Goal: Information Seeking & Learning: Find specific page/section

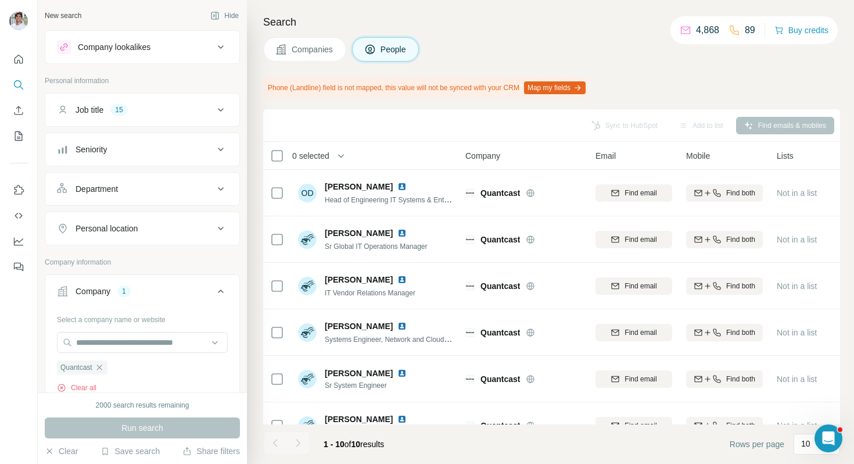
scroll to position [131, 0]
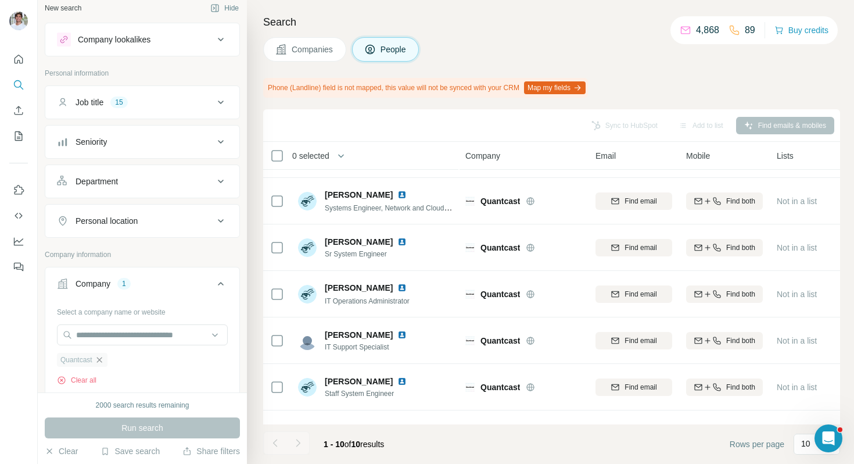
click at [101, 360] on icon "button" at bounding box center [98, 359] width 5 height 5
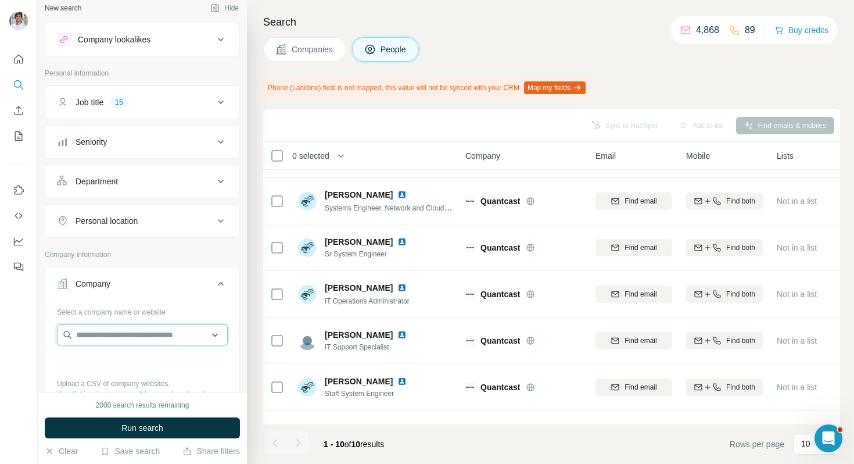
click at [112, 344] on input "text" at bounding box center [142, 334] width 171 height 21
paste input "**********"
type input "**********"
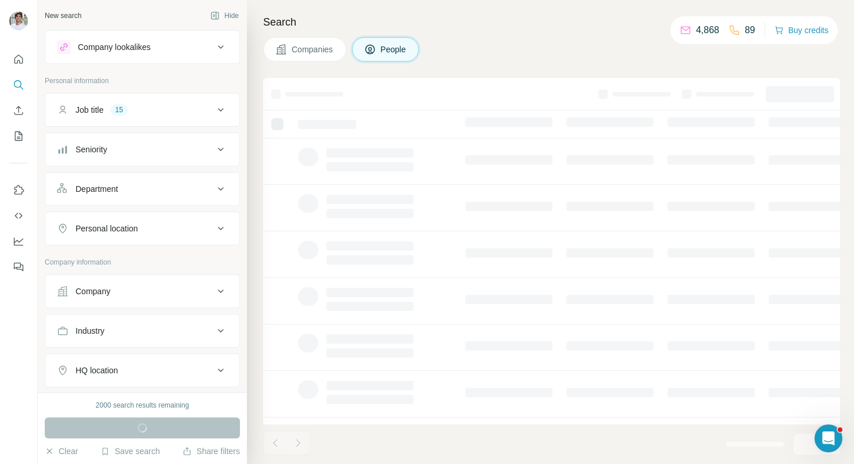
click at [139, 286] on div "Company" at bounding box center [135, 291] width 157 height 12
click at [113, 342] on input "text" at bounding box center [142, 342] width 171 height 21
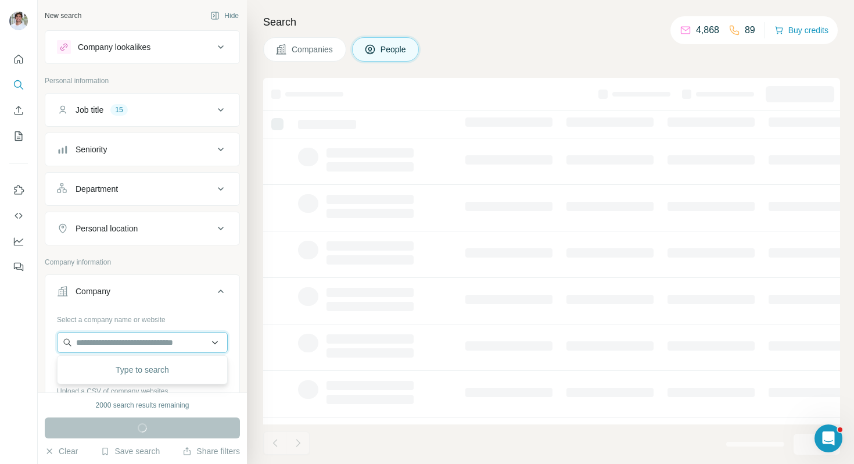
paste input "**********"
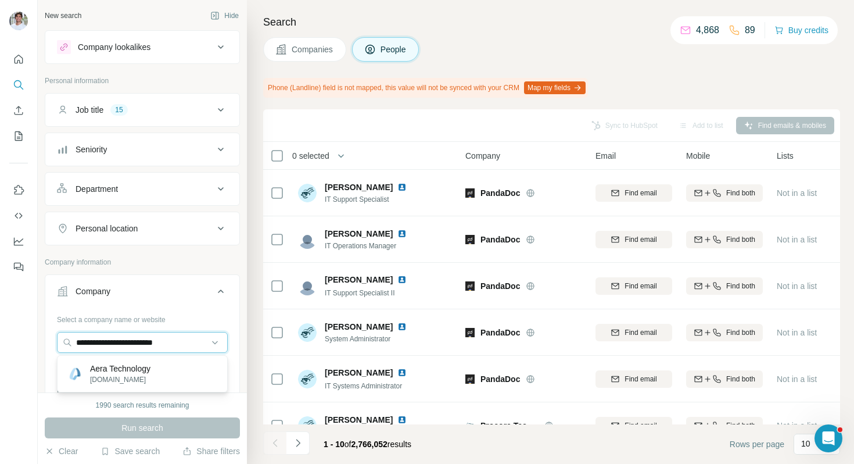
type input "**********"
click at [120, 365] on p "Aera Technology" at bounding box center [120, 369] width 60 height 12
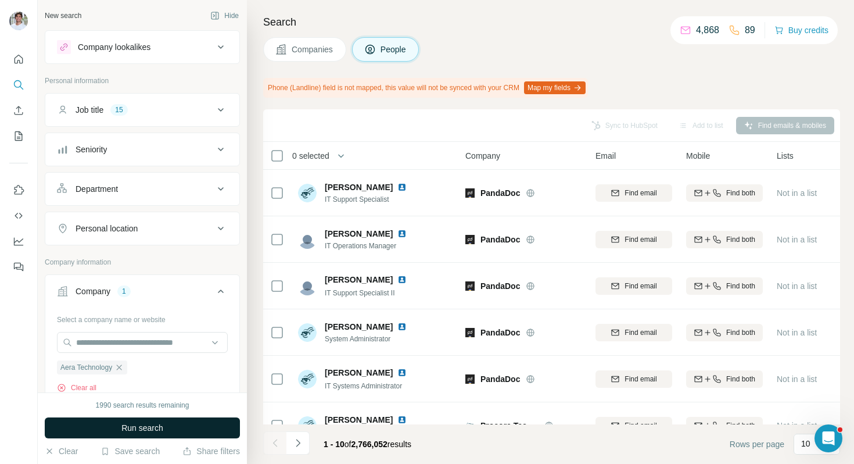
click at [120, 423] on button "Run search" at bounding box center [142, 427] width 195 height 21
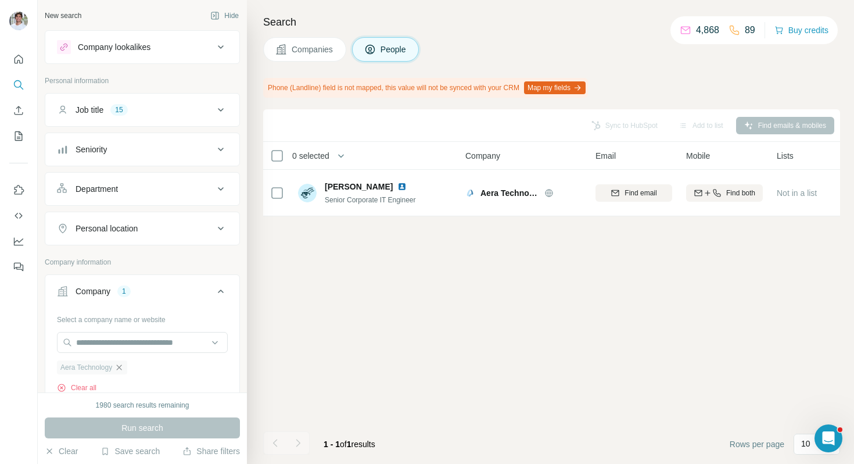
click at [123, 367] on icon "button" at bounding box center [118, 367] width 9 height 9
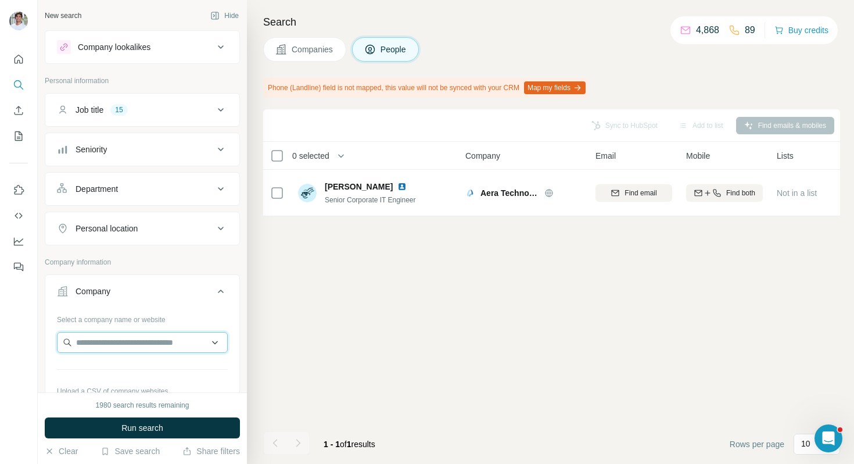
paste input "**********"
click at [130, 344] on input "text" at bounding box center [142, 342] width 171 height 21
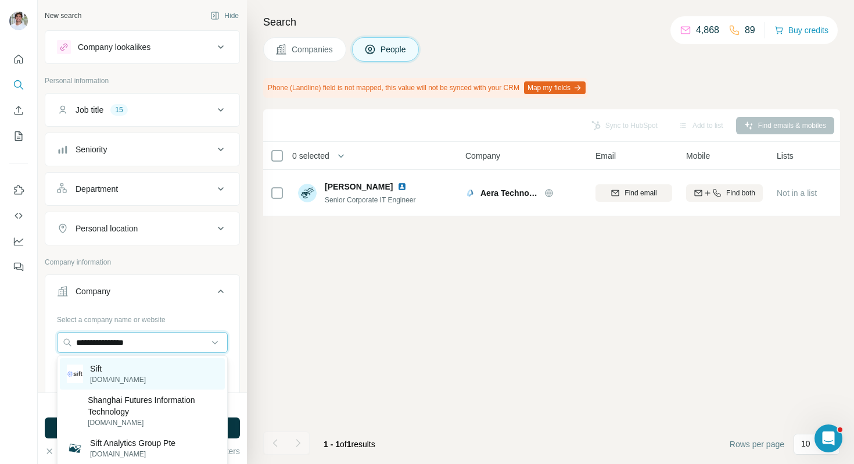
type input "**********"
click at [128, 364] on div "Sift sift.com" at bounding box center [142, 373] width 165 height 31
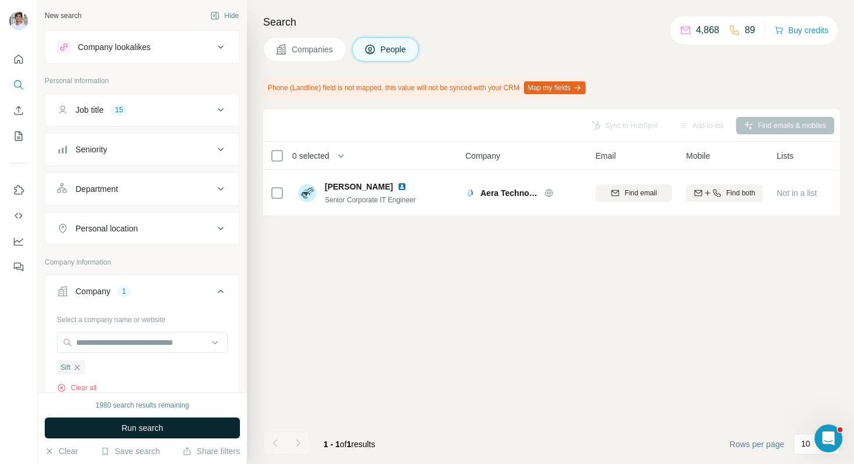
click at [178, 427] on button "Run search" at bounding box center [142, 427] width 195 height 21
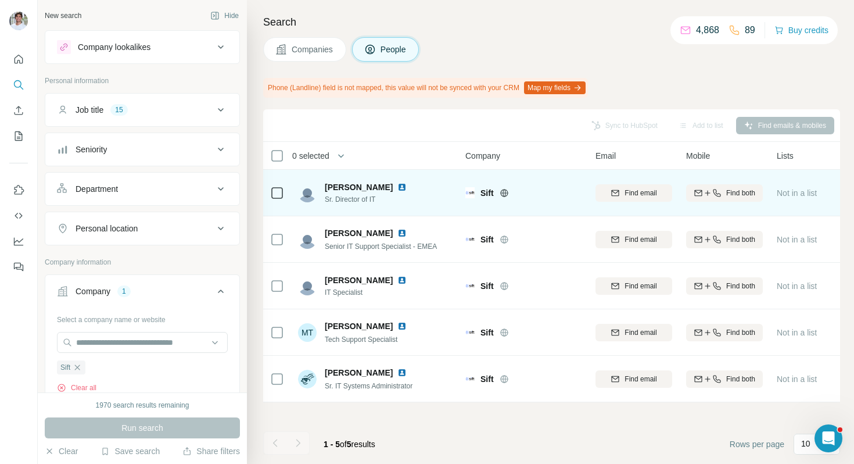
click at [398, 187] on img at bounding box center [402, 186] width 9 height 9
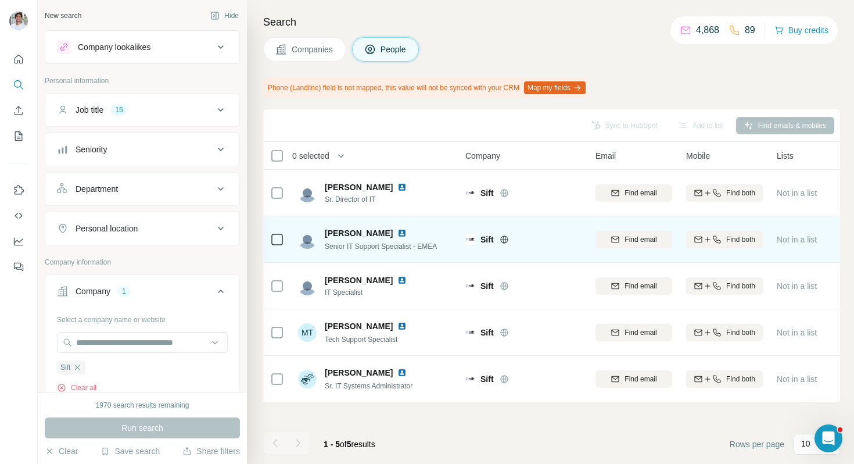
click at [398, 230] on img at bounding box center [402, 232] width 9 height 9
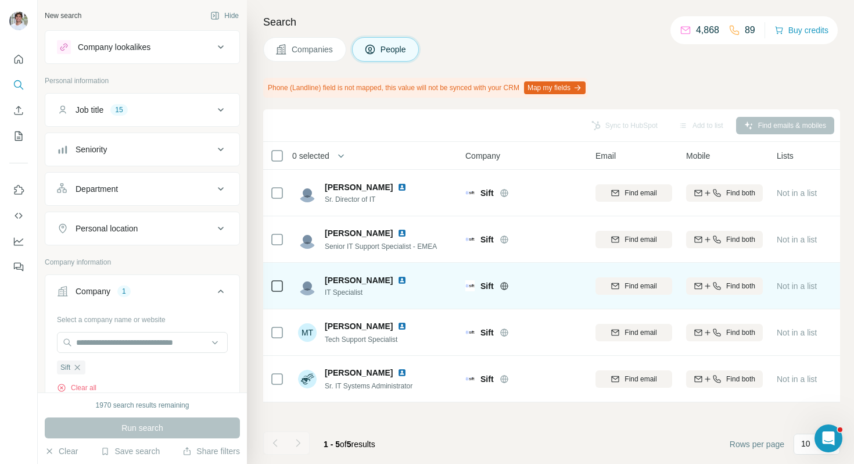
click at [398, 278] on img at bounding box center [402, 279] width 9 height 9
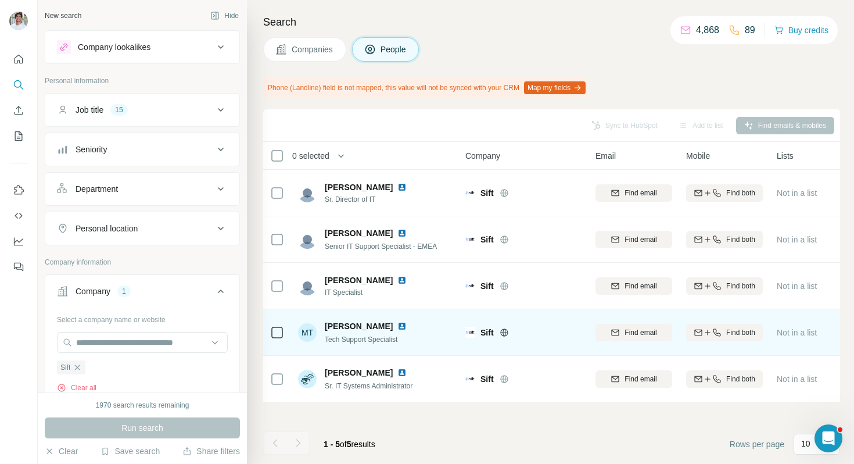
click at [398, 326] on img at bounding box center [402, 325] width 9 height 9
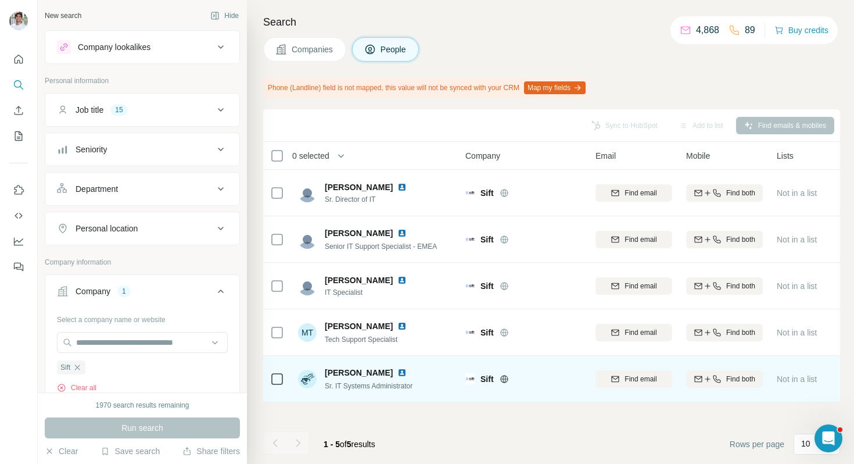
click at [398, 374] on img at bounding box center [402, 372] width 9 height 9
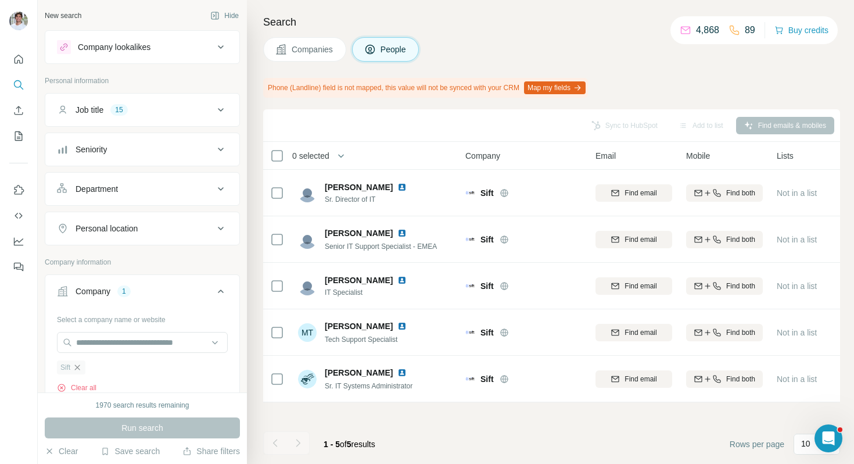
click at [79, 366] on icon "button" at bounding box center [77, 367] width 9 height 9
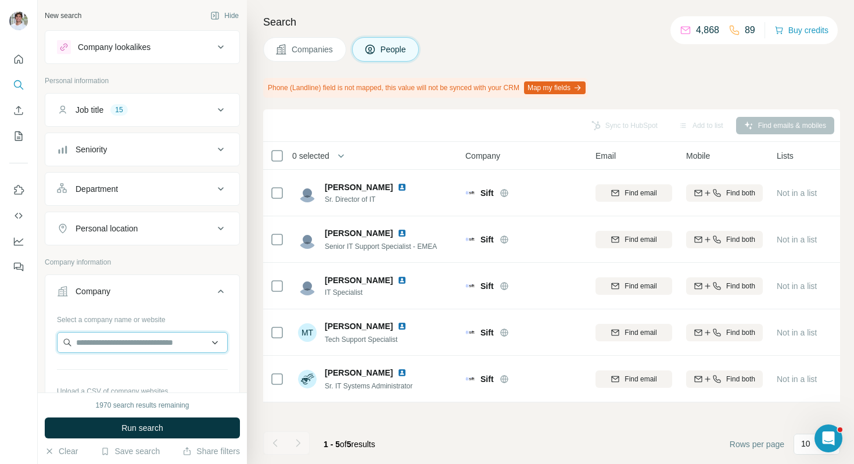
click at [109, 338] on input "text" at bounding box center [142, 342] width 171 height 21
type input "**********"
click at [128, 368] on div "Ansira ansira.com" at bounding box center [142, 373] width 165 height 31
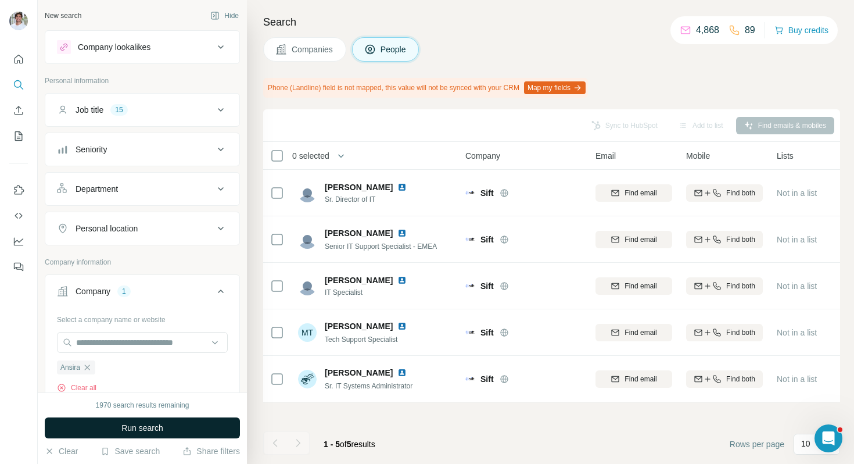
click at [134, 429] on span "Run search" at bounding box center [142, 428] width 42 height 12
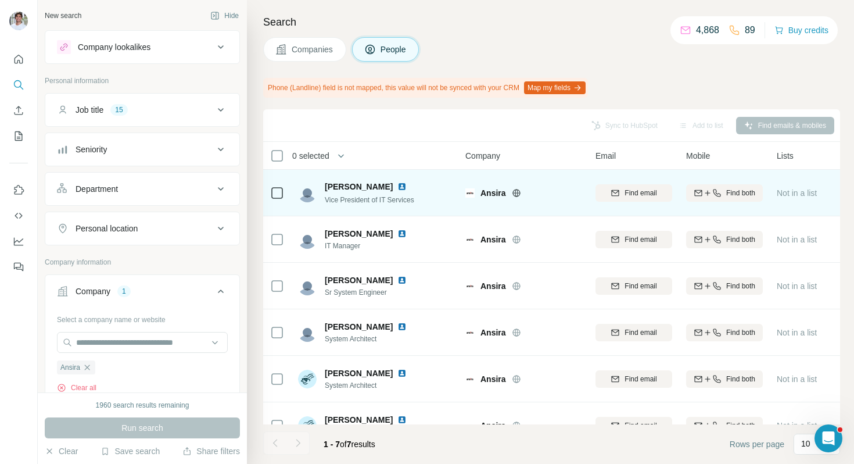
click at [398, 184] on img at bounding box center [402, 186] width 9 height 9
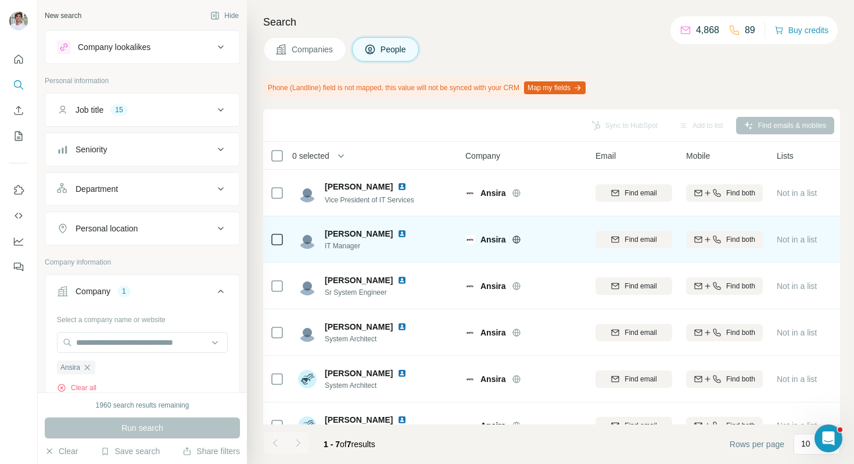
click at [398, 231] on img at bounding box center [402, 233] width 9 height 9
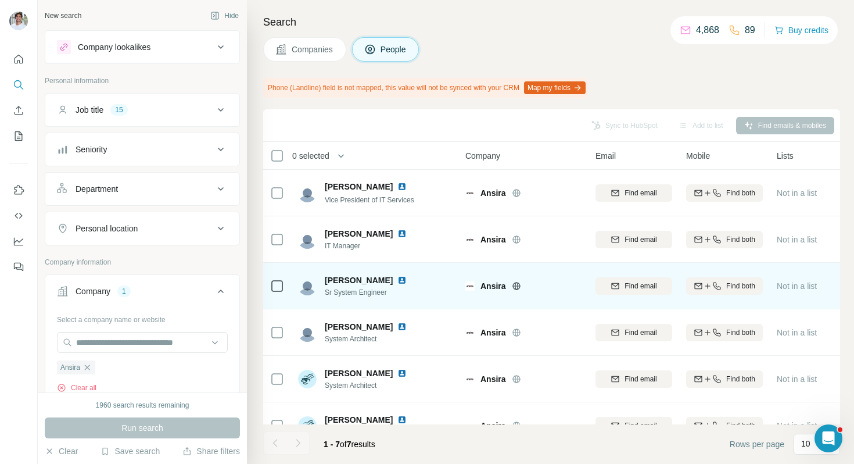
click at [398, 277] on img at bounding box center [402, 279] width 9 height 9
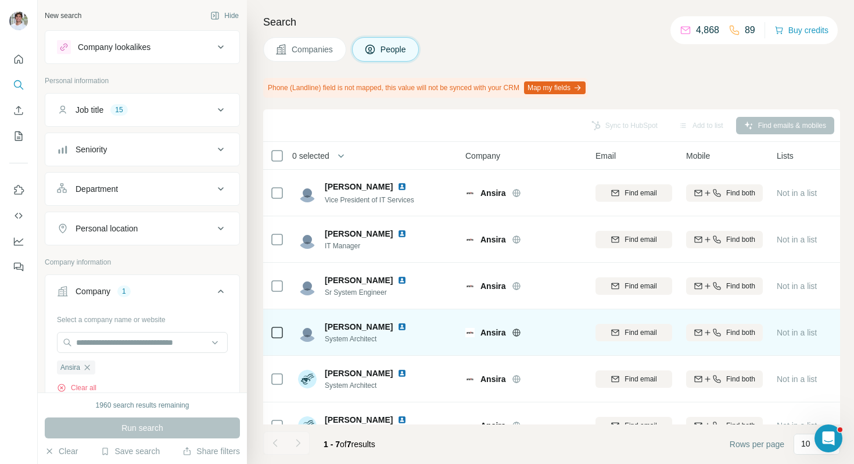
click at [407, 330] on img at bounding box center [402, 326] width 9 height 9
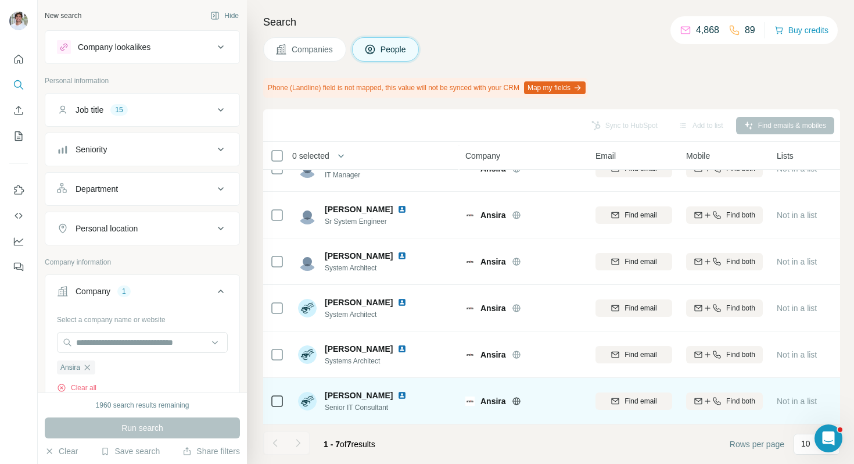
click at [398, 393] on img at bounding box center [402, 395] width 9 height 9
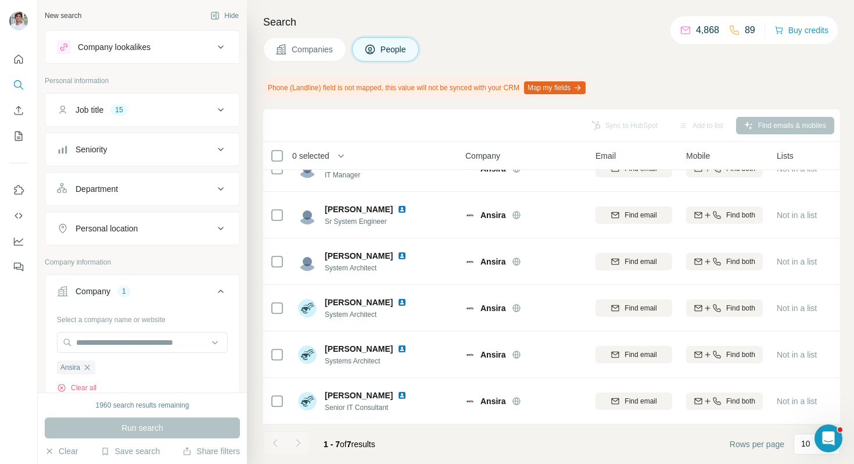
click at [302, 56] on button "Companies" at bounding box center [304, 49] width 83 height 24
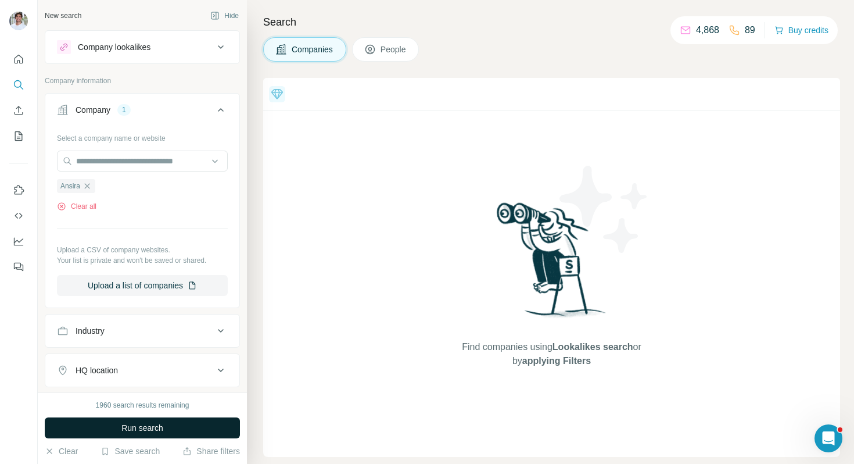
click at [195, 420] on button "Run search" at bounding box center [142, 427] width 195 height 21
click at [195, 420] on div "Run search" at bounding box center [142, 427] width 195 height 21
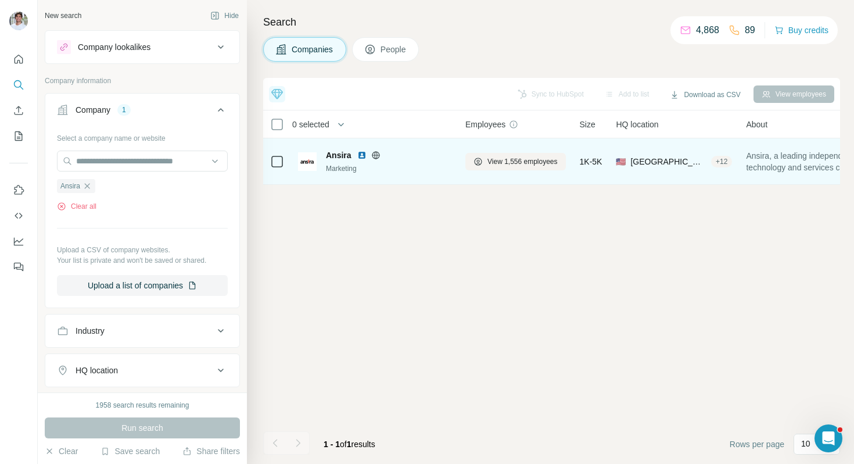
click at [361, 156] on img at bounding box center [361, 155] width 9 height 9
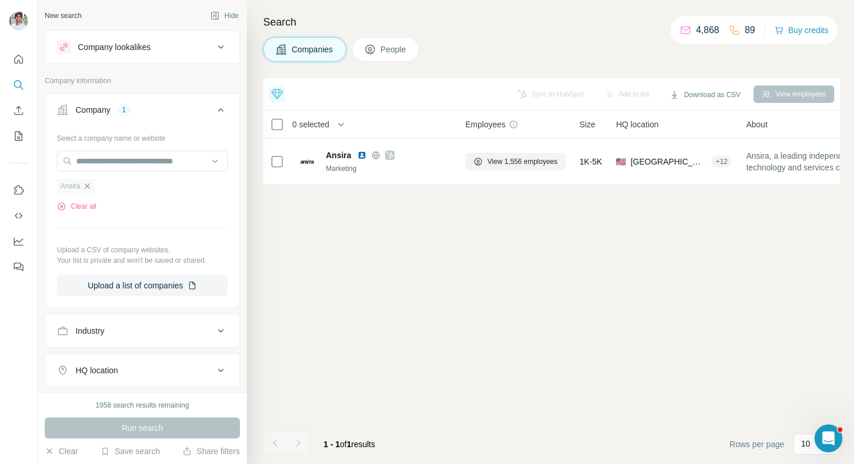
click at [88, 184] on icon "button" at bounding box center [87, 185] width 9 height 9
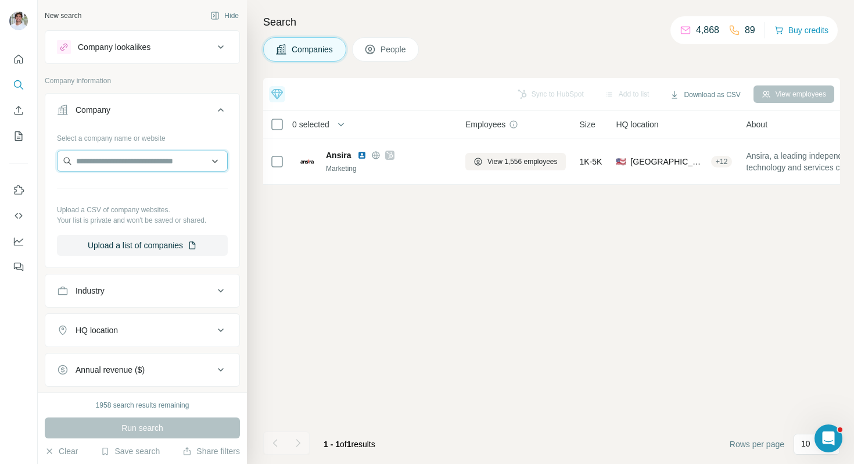
click at [106, 165] on input "text" at bounding box center [142, 161] width 171 height 21
paste input "******"
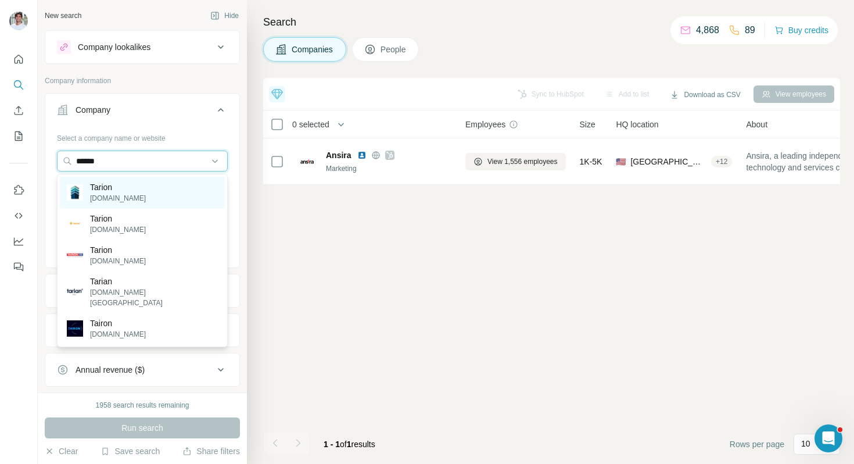
type input "******"
click at [111, 183] on p "Tarion" at bounding box center [118, 187] width 56 height 12
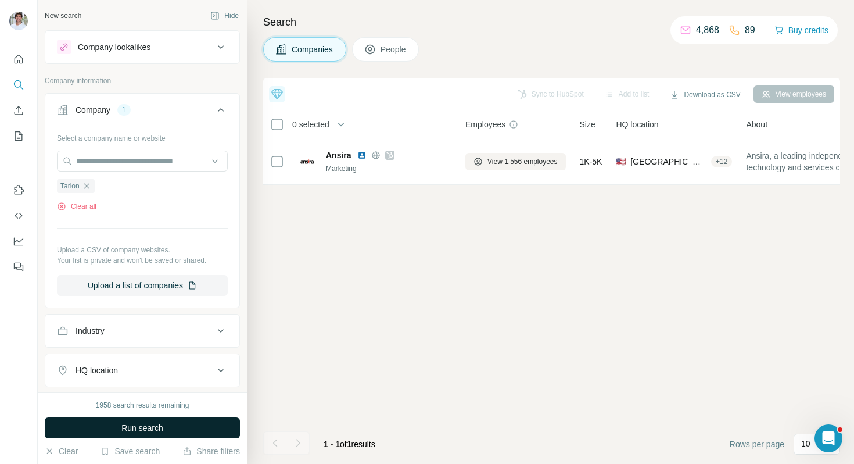
click at [111, 424] on button "Run search" at bounding box center [142, 427] width 195 height 21
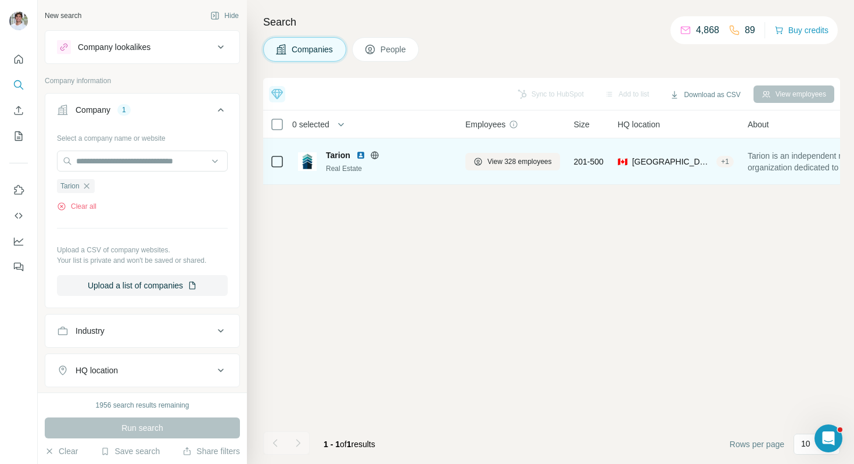
click at [361, 153] on img at bounding box center [360, 155] width 9 height 9
click at [488, 159] on span "View 328 employees" at bounding box center [520, 161] width 65 height 10
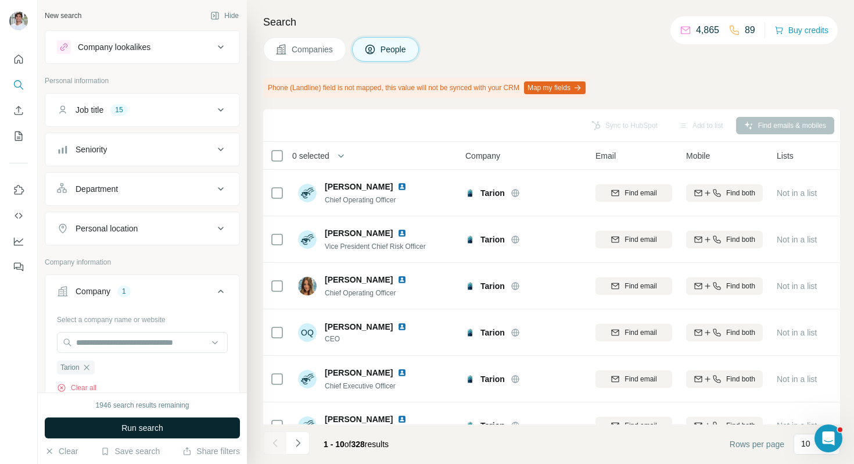
click at [198, 429] on button "Run search" at bounding box center [142, 427] width 195 height 21
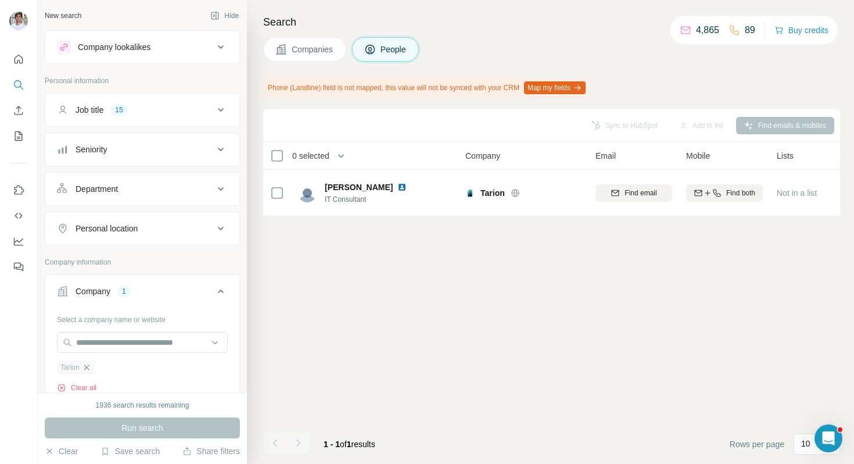
click at [88, 364] on icon "button" at bounding box center [86, 367] width 9 height 9
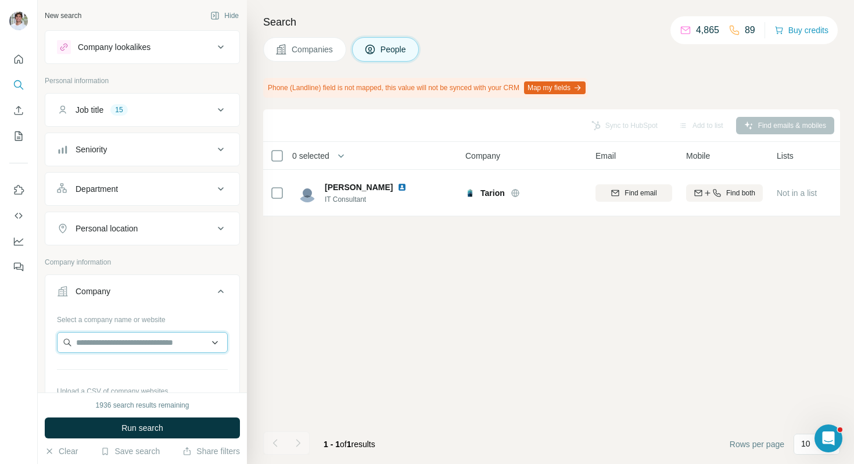
click at [112, 341] on input "text" at bounding box center [142, 342] width 171 height 21
paste input "*********"
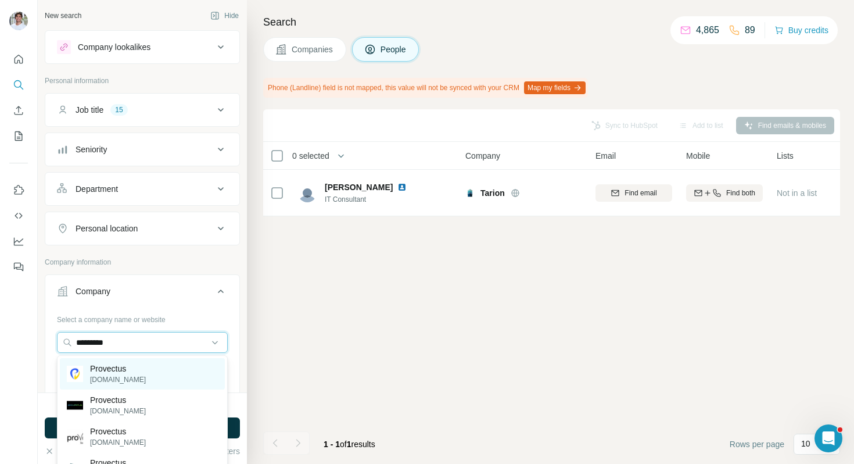
type input "*********"
click at [126, 374] on p "provectus.com" at bounding box center [118, 379] width 56 height 10
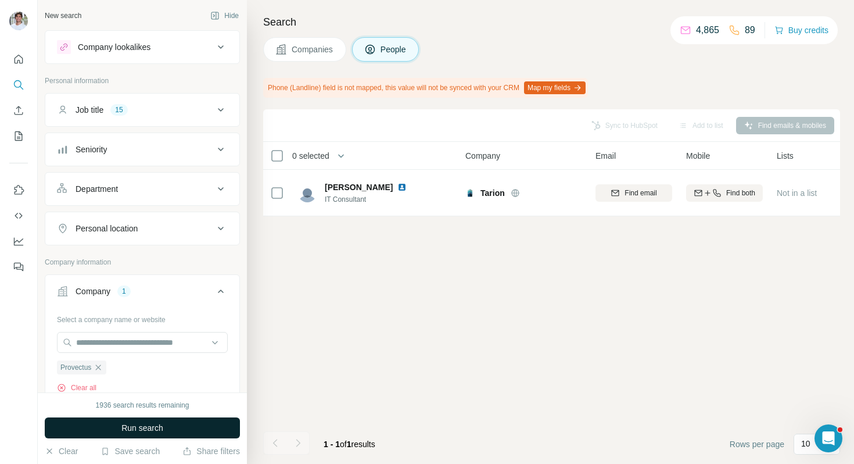
click at [134, 429] on span "Run search" at bounding box center [142, 428] width 42 height 12
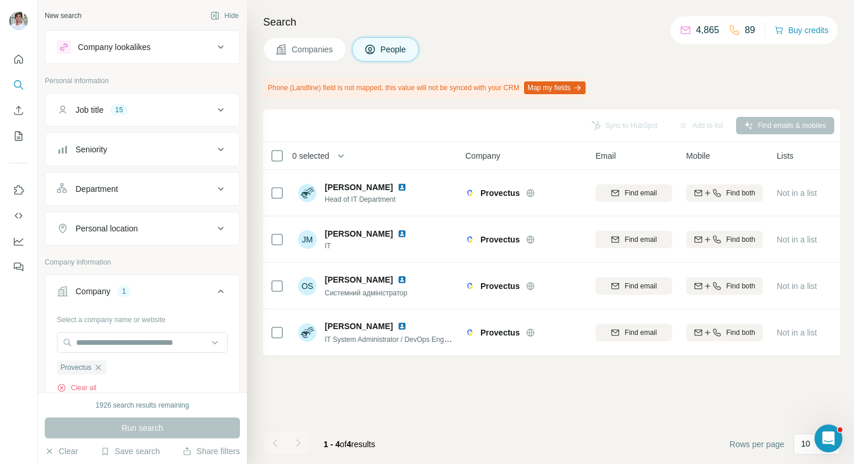
click at [298, 49] on span "Companies" at bounding box center [313, 50] width 42 height 12
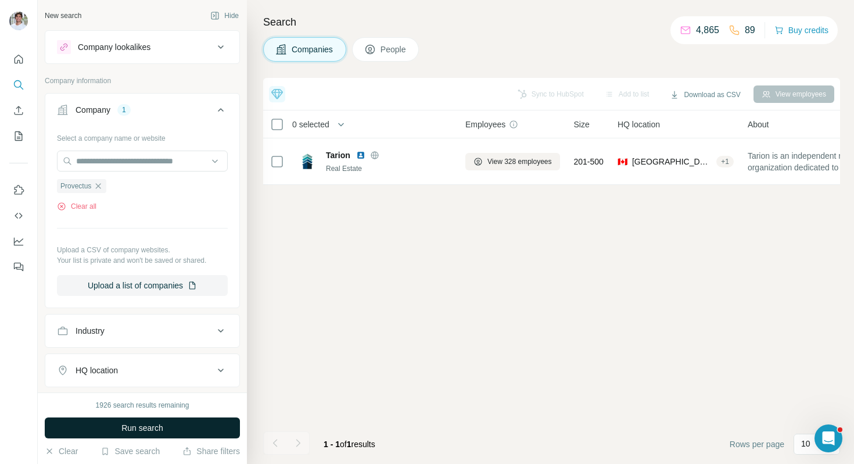
click at [168, 422] on button "Run search" at bounding box center [142, 427] width 195 height 21
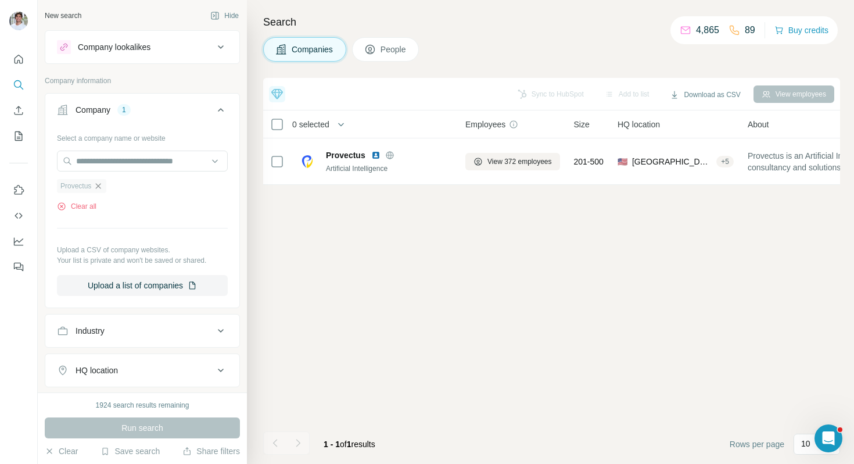
click at [96, 186] on icon "button" at bounding box center [98, 185] width 9 height 9
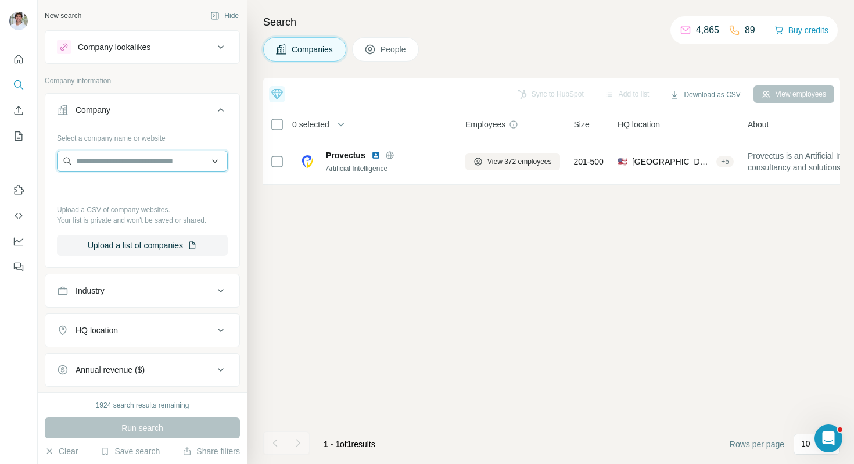
click at [105, 166] on input "text" at bounding box center [142, 161] width 171 height 21
paste input "**********"
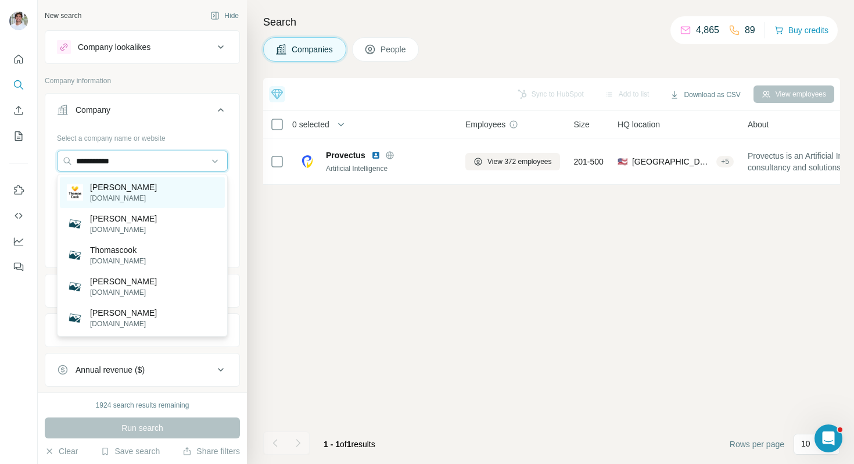
type input "**********"
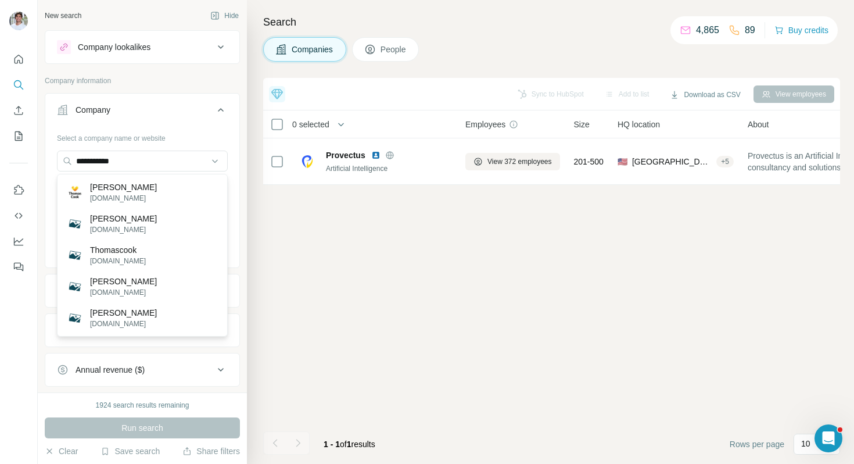
drag, startPoint x: 106, startPoint y: 190, endPoint x: 106, endPoint y: 225, distance: 35.4
click at [106, 190] on p "Thomas Cook" at bounding box center [123, 187] width 67 height 12
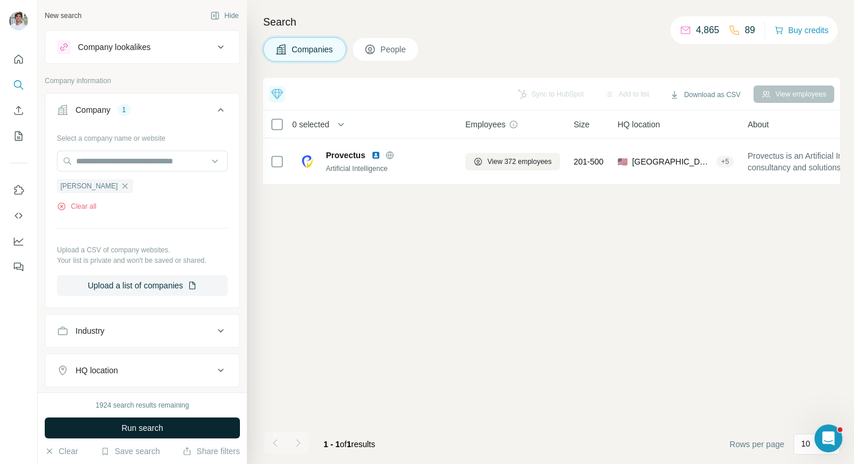
click at [112, 424] on button "Run search" at bounding box center [142, 427] width 195 height 21
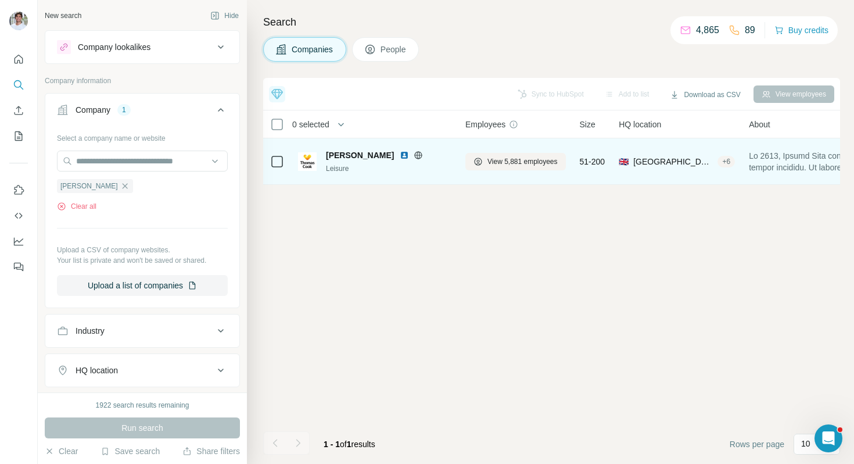
click at [400, 153] on img at bounding box center [404, 155] width 9 height 9
click at [519, 162] on span "View 5,881 employees" at bounding box center [523, 161] width 70 height 10
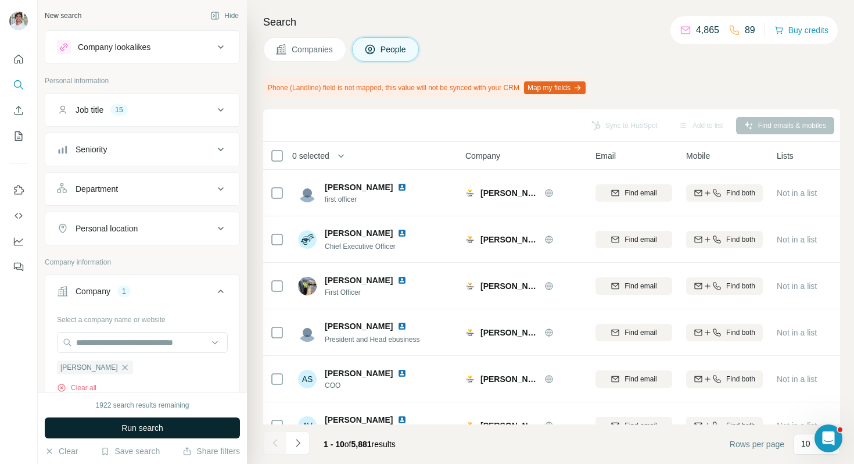
click at [199, 420] on button "Run search" at bounding box center [142, 427] width 195 height 21
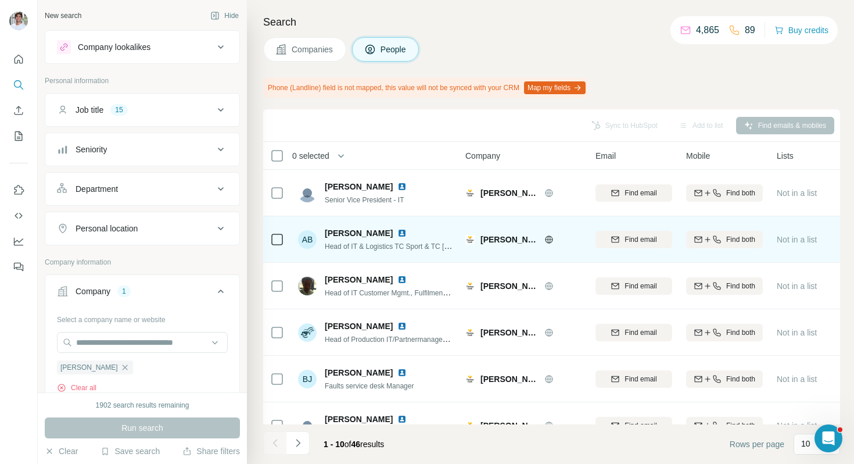
scroll to position [5, 0]
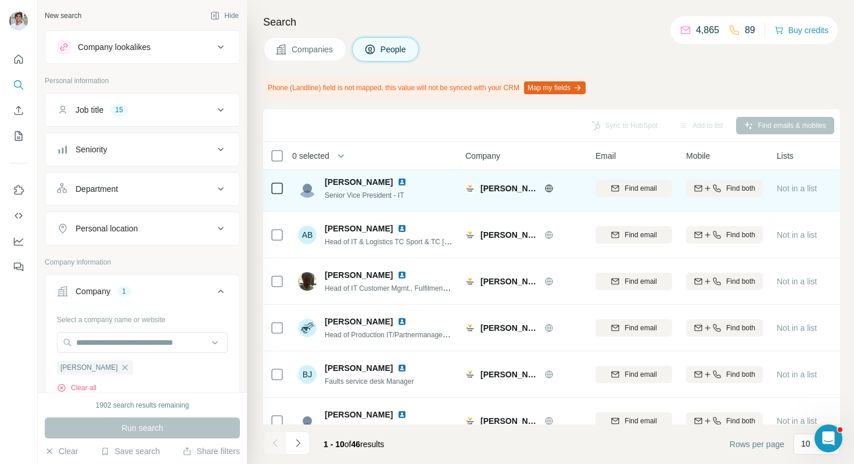
click at [398, 182] on img at bounding box center [402, 181] width 9 height 9
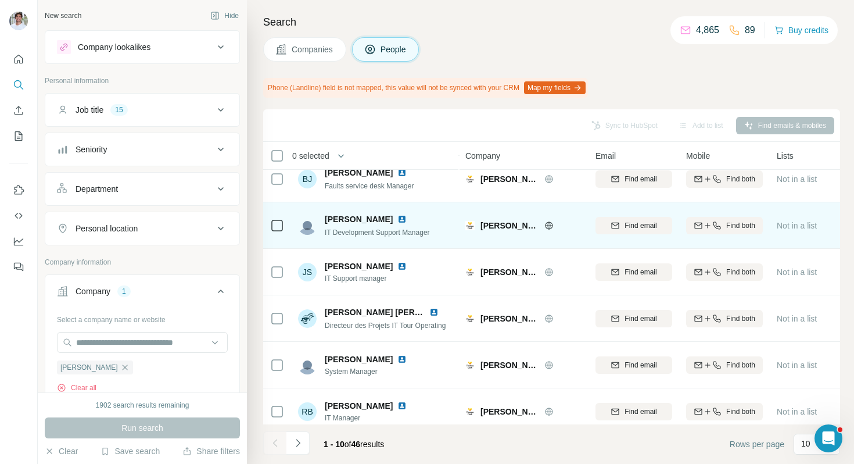
scroll to position [197, 0]
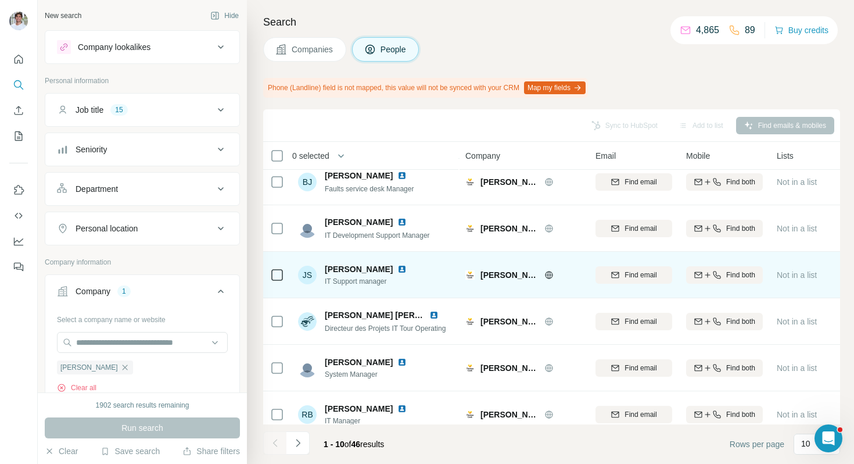
click at [398, 268] on img at bounding box center [402, 268] width 9 height 9
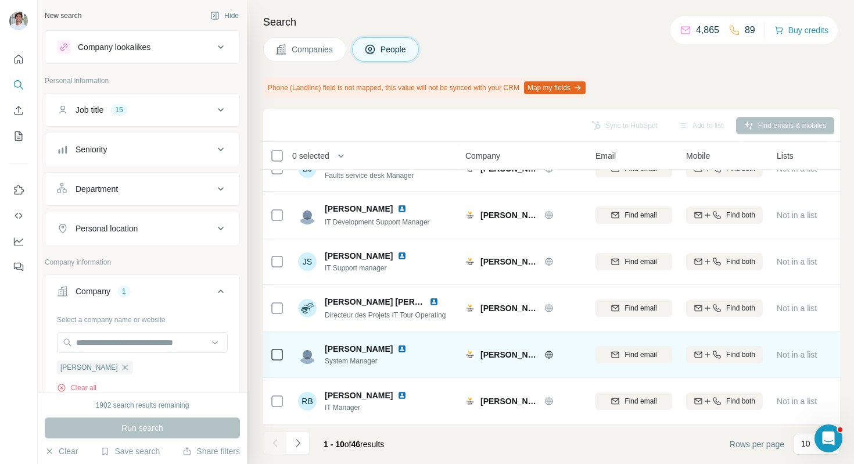
click at [398, 350] on img at bounding box center [402, 348] width 9 height 9
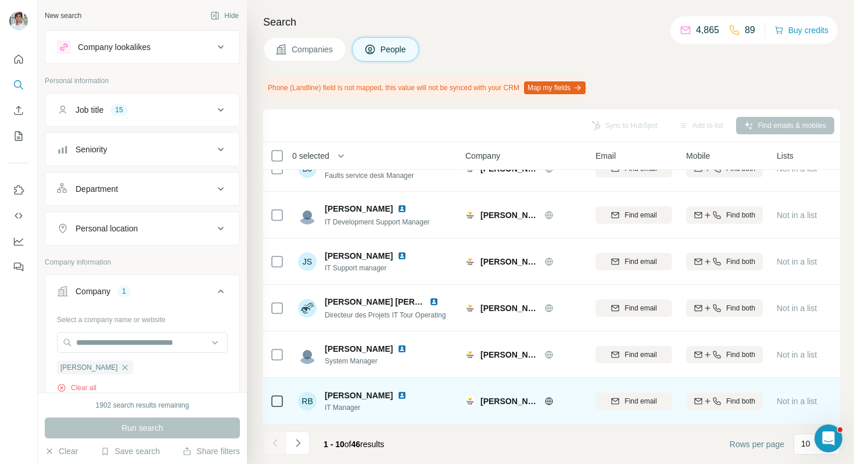
click at [398, 397] on img at bounding box center [402, 395] width 9 height 9
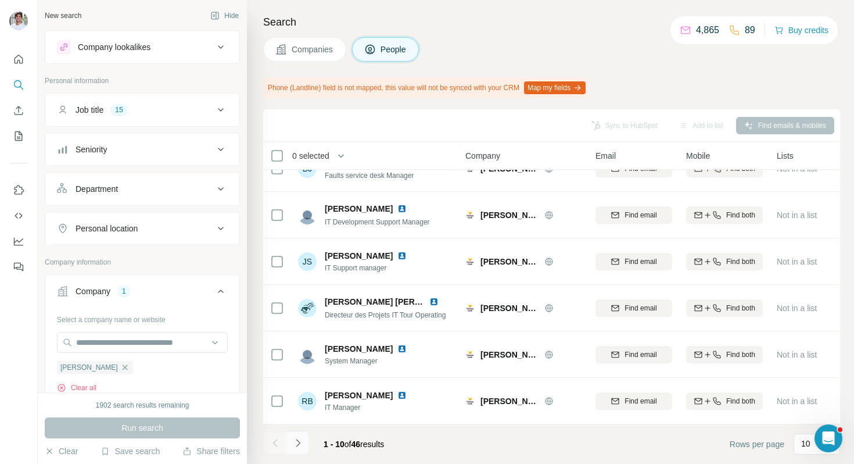
click at [303, 445] on icon "Navigate to next page" at bounding box center [298, 443] width 12 height 12
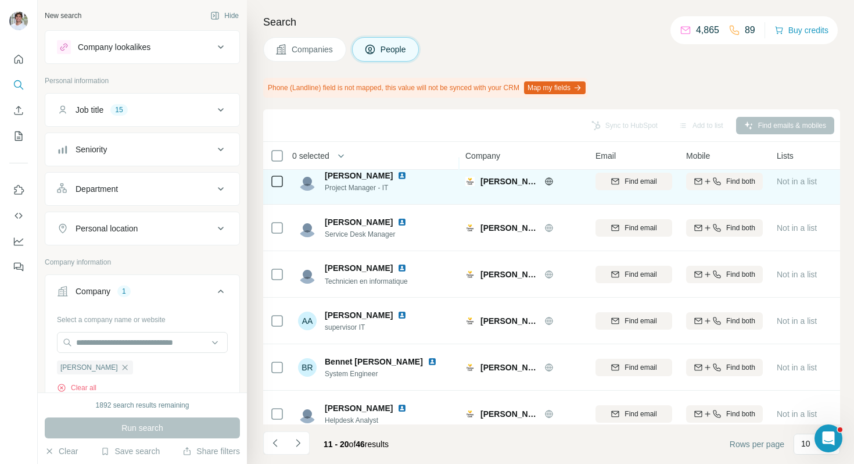
scroll to position [112, 0]
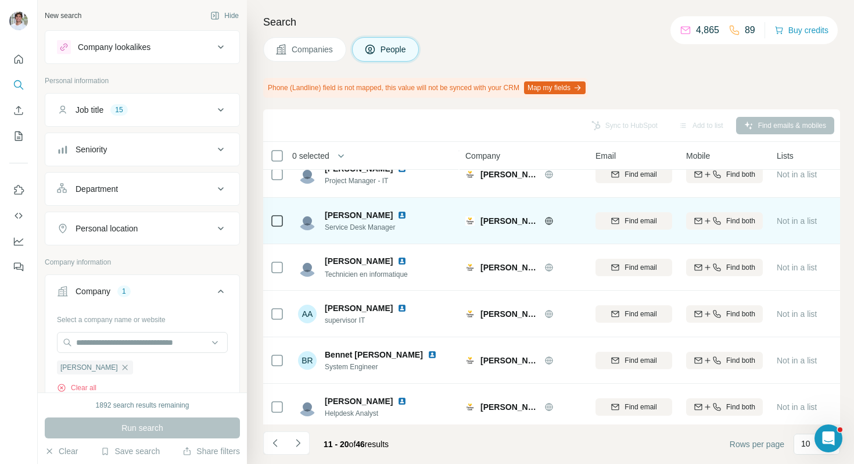
click at [398, 214] on img at bounding box center [402, 214] width 9 height 9
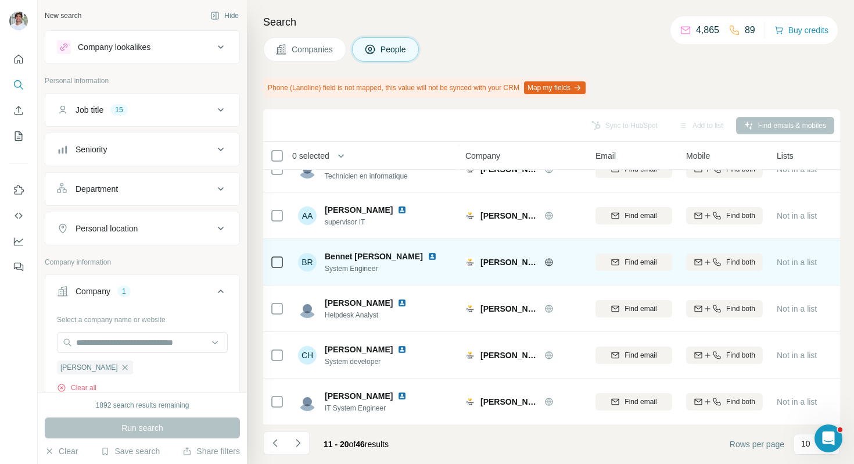
scroll to position [210, 0]
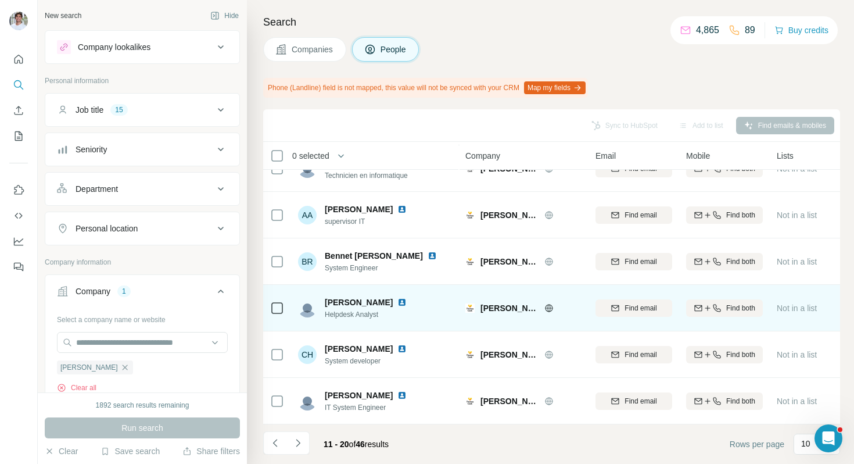
click at [405, 300] on img at bounding box center [402, 302] width 9 height 9
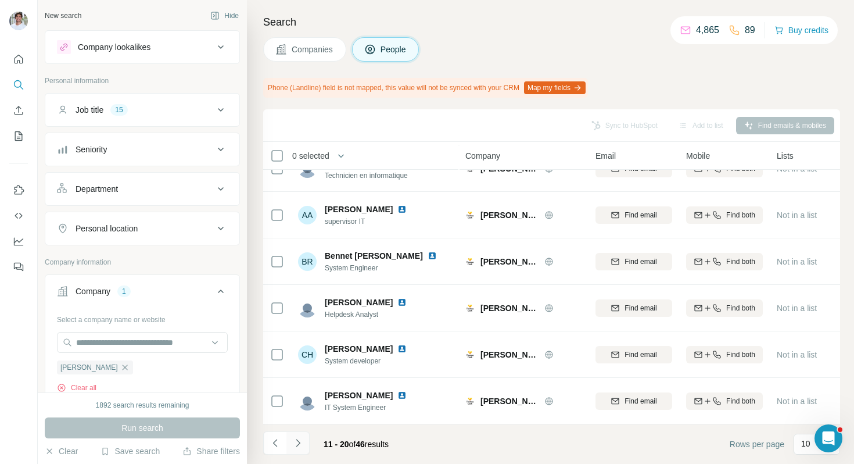
click at [306, 446] on button "Navigate to next page" at bounding box center [298, 442] width 23 height 23
click at [120, 370] on icon "button" at bounding box center [124, 367] width 9 height 9
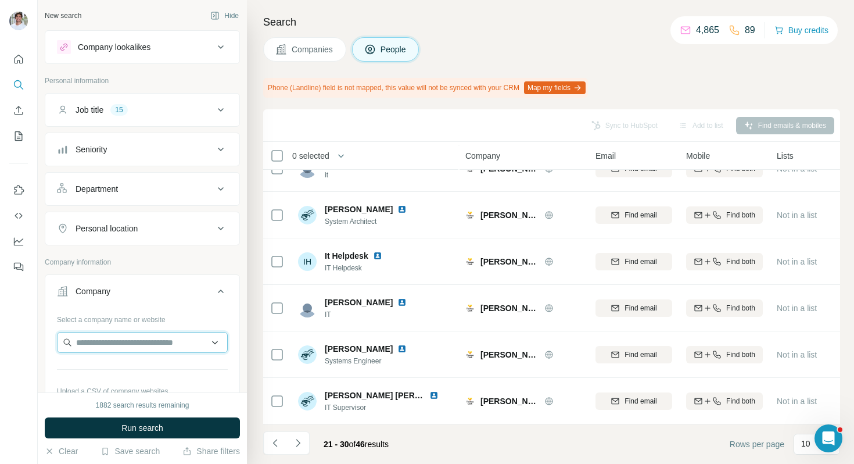
click at [116, 346] on input "text" at bounding box center [142, 342] width 171 height 21
paste input "****"
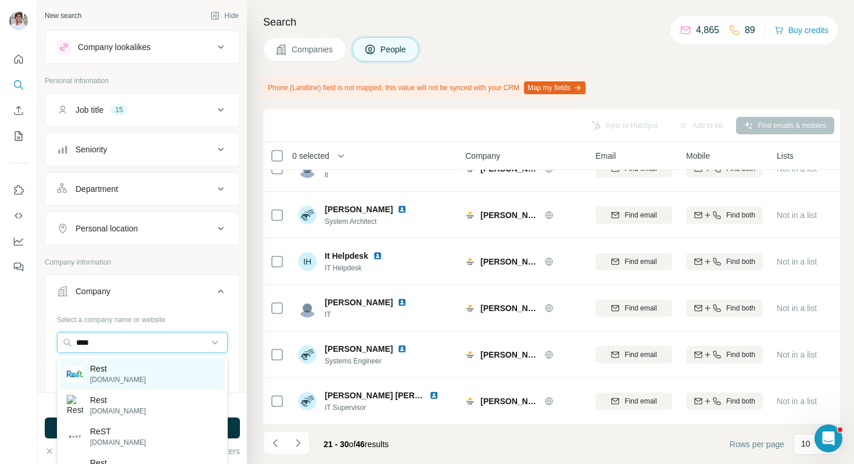
type input "****"
click at [114, 367] on p "Rest" at bounding box center [118, 369] width 56 height 12
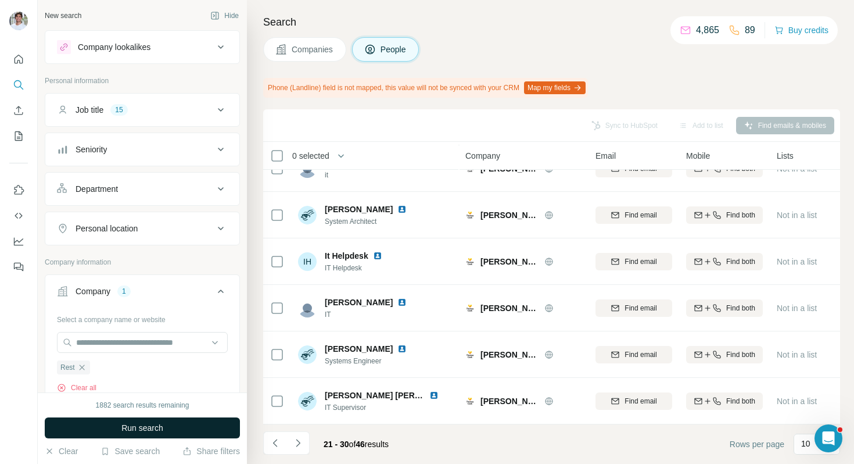
click at [180, 422] on button "Run search" at bounding box center [142, 427] width 195 height 21
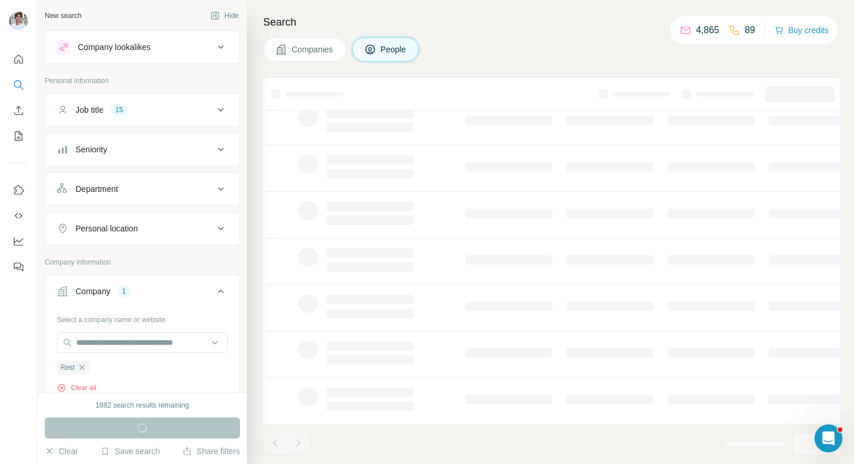
scroll to position [24, 0]
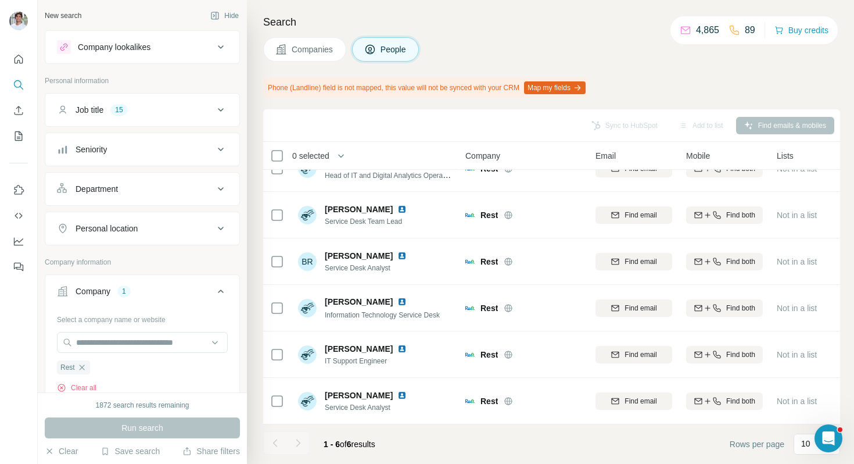
drag, startPoint x: 318, startPoint y: 55, endPoint x: 318, endPoint y: 61, distance: 5.8
click at [318, 55] on button "Companies" at bounding box center [304, 49] width 83 height 24
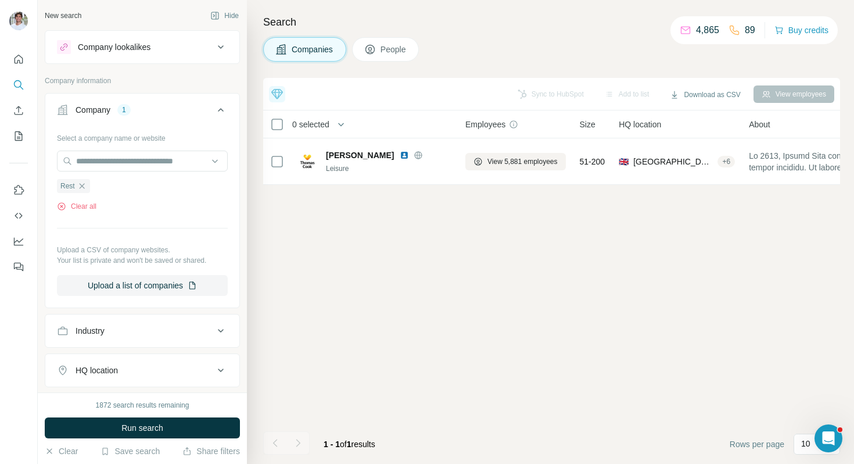
scroll to position [0, 0]
click at [200, 420] on button "Run search" at bounding box center [142, 427] width 195 height 21
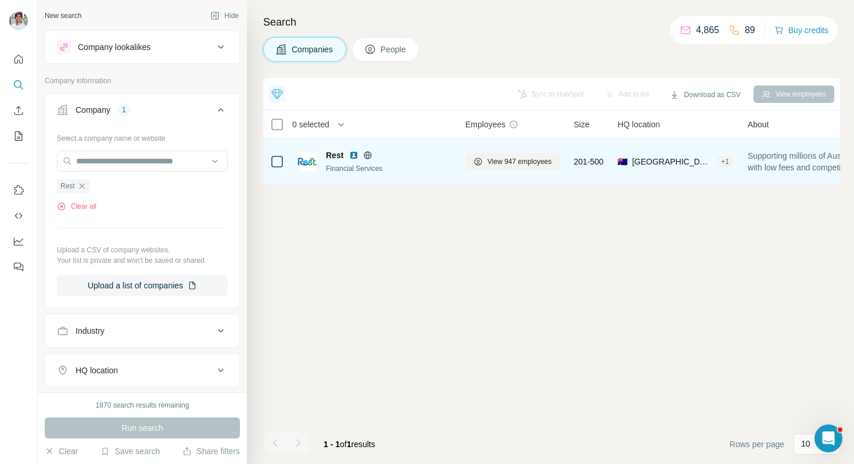
click at [354, 153] on img at bounding box center [353, 155] width 9 height 9
click at [511, 167] on button "View 947 employees" at bounding box center [512, 161] width 95 height 17
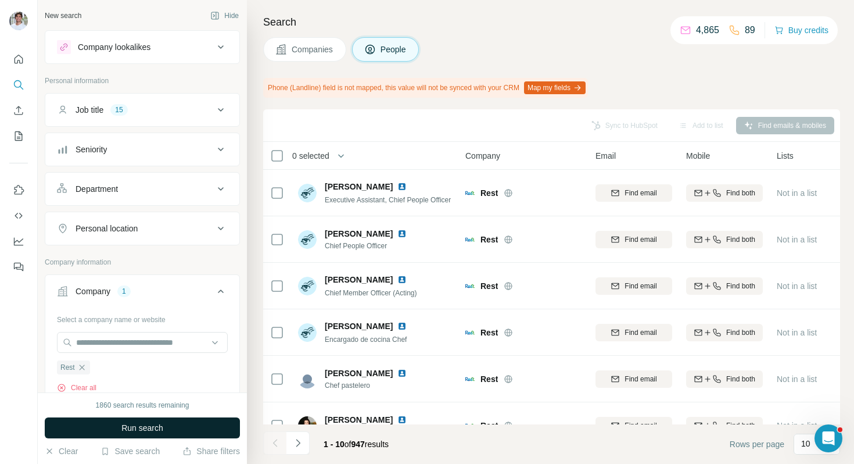
click at [173, 422] on button "Run search" at bounding box center [142, 427] width 195 height 21
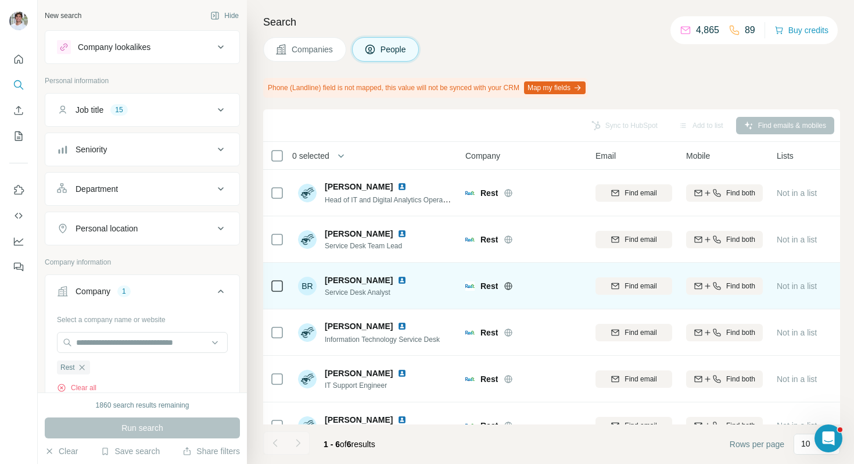
click at [400, 282] on img at bounding box center [402, 279] width 9 height 9
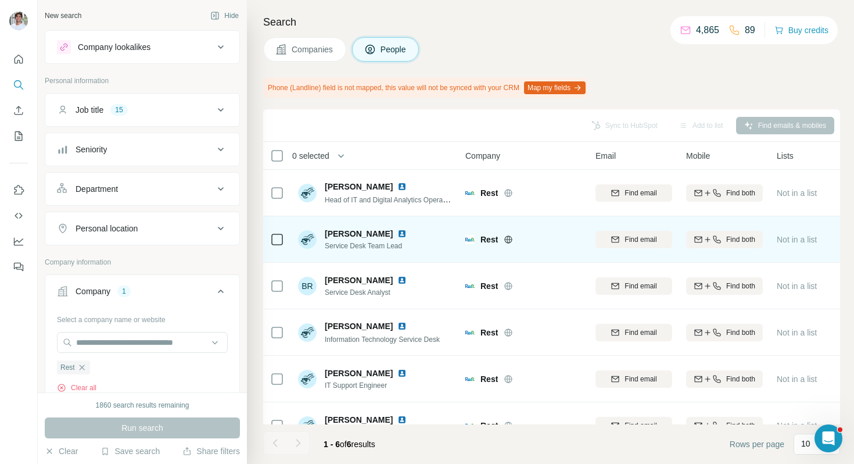
click at [398, 234] on img at bounding box center [402, 233] width 9 height 9
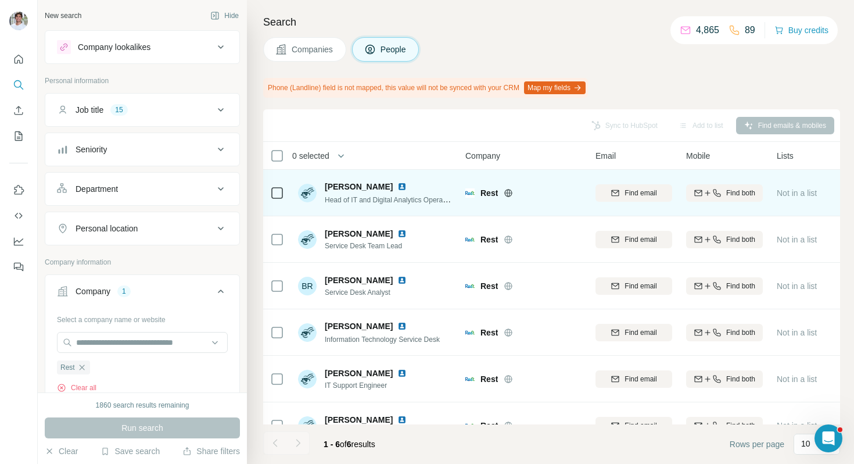
click at [398, 185] on img at bounding box center [402, 186] width 9 height 9
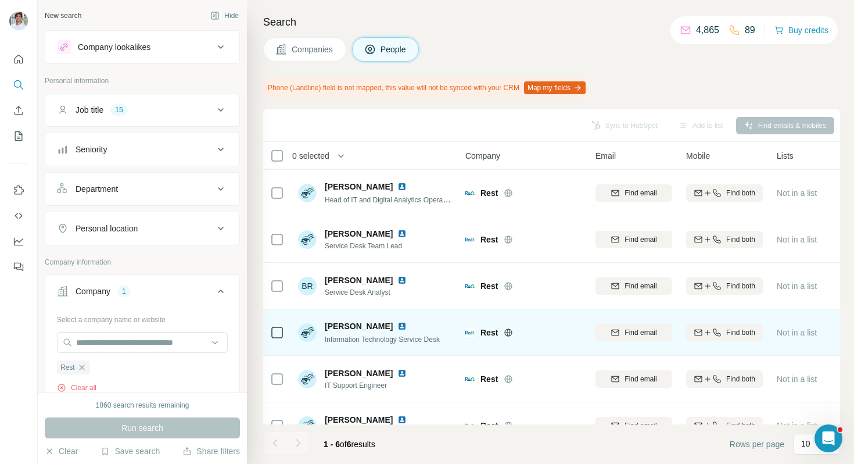
click at [398, 323] on img at bounding box center [402, 325] width 9 height 9
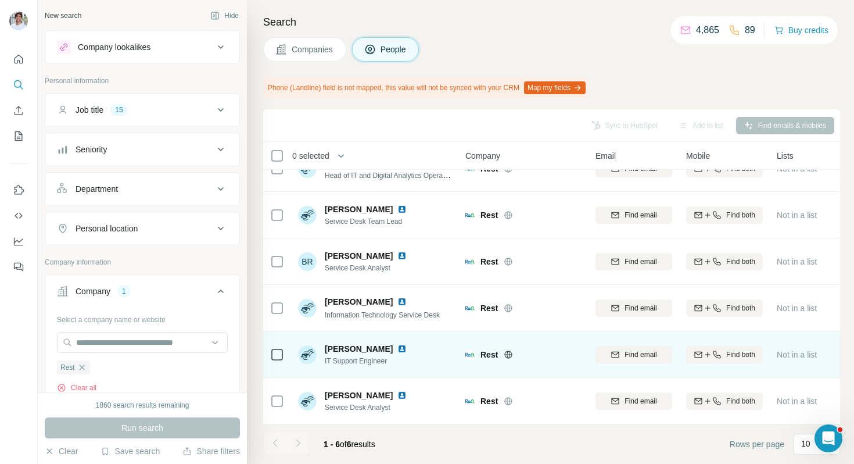
click at [398, 350] on img at bounding box center [402, 348] width 9 height 9
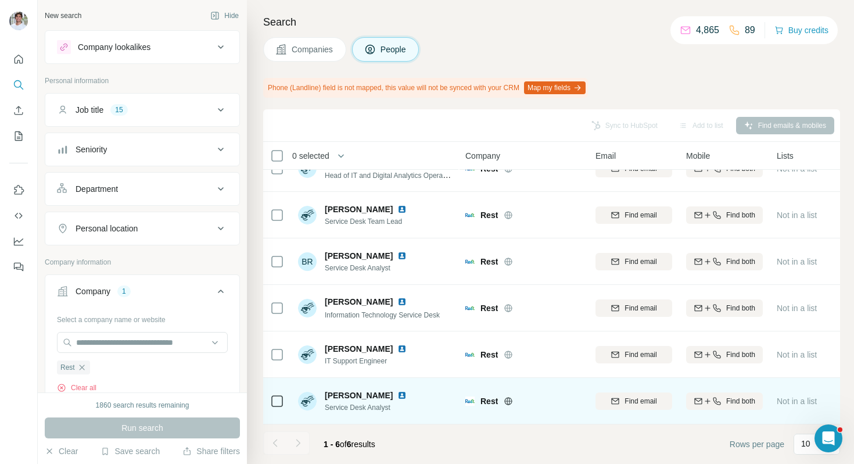
click at [398, 395] on img at bounding box center [402, 395] width 9 height 9
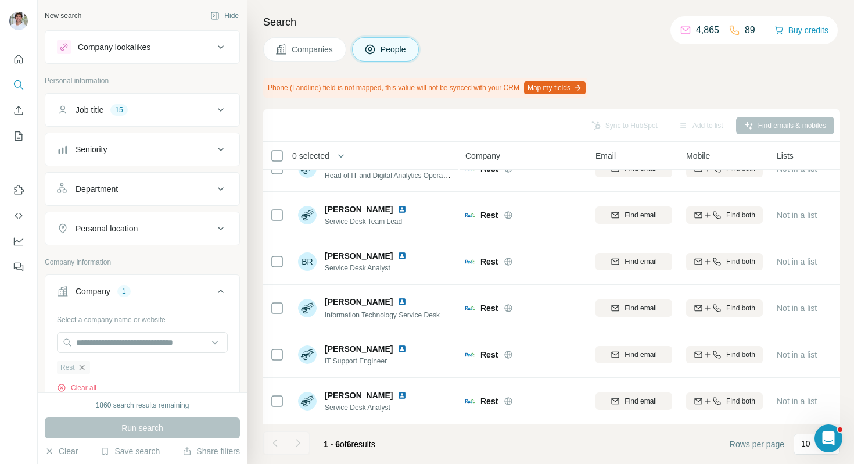
click at [83, 367] on icon "button" at bounding box center [81, 367] width 9 height 9
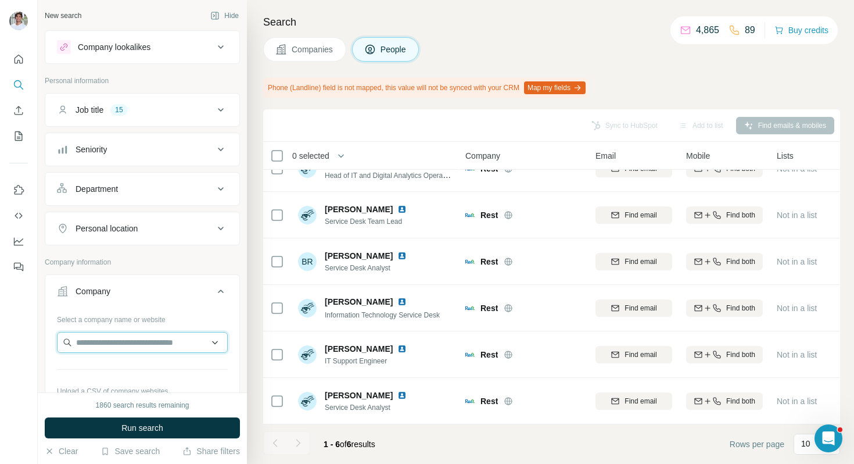
click at [106, 342] on input "text" at bounding box center [142, 342] width 171 height 21
paste input "********"
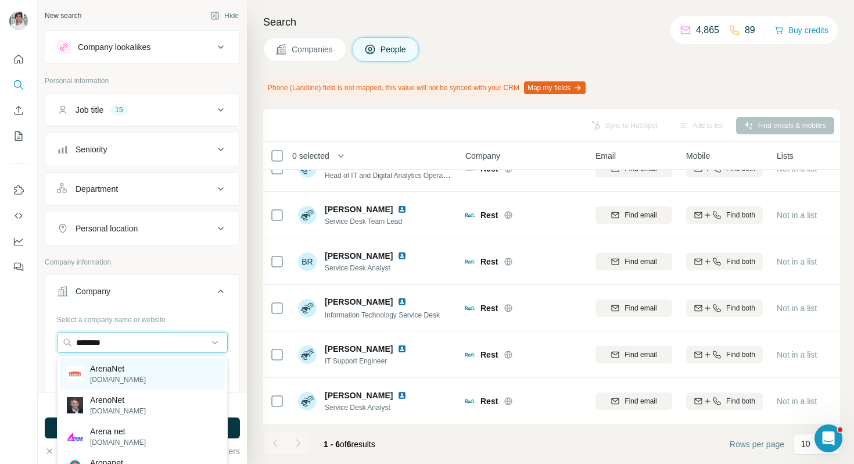
type input "********"
click at [162, 375] on div "ArenaNet arena.net" at bounding box center [142, 373] width 165 height 31
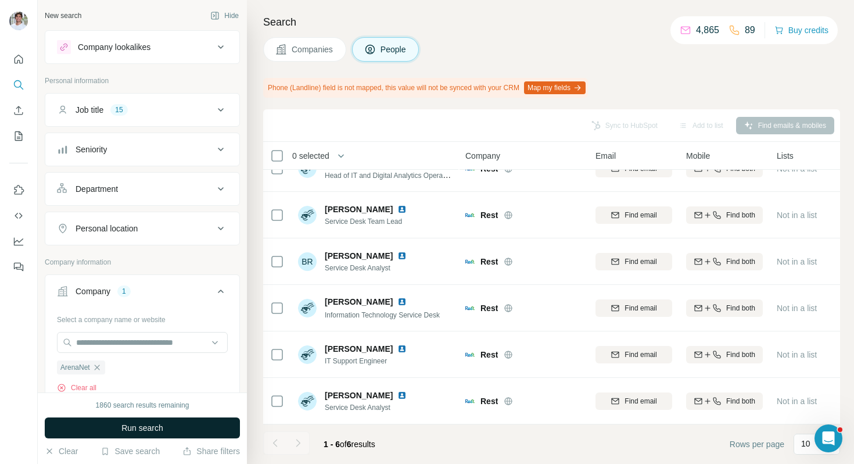
click at [159, 432] on span "Run search" at bounding box center [142, 428] width 42 height 12
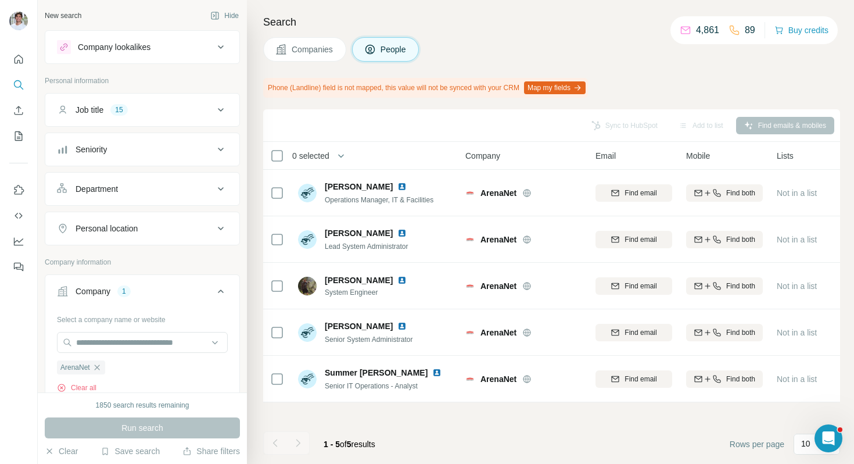
click at [324, 54] on span "Companies" at bounding box center [313, 50] width 42 height 12
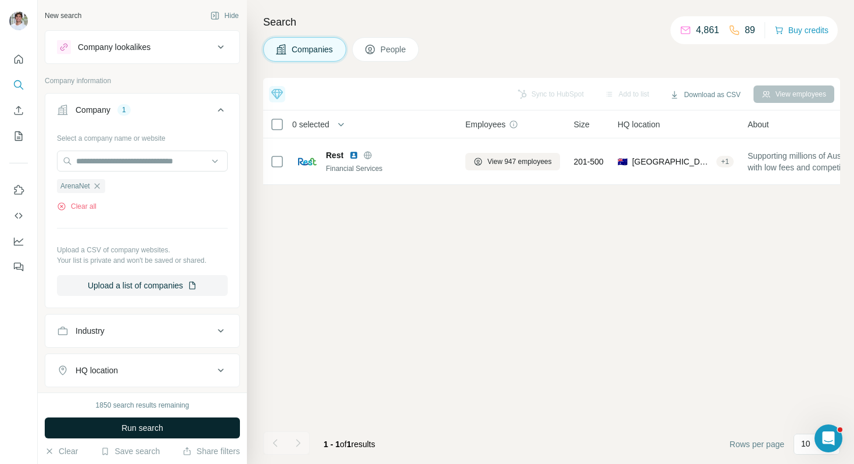
click at [181, 421] on button "Run search" at bounding box center [142, 427] width 195 height 21
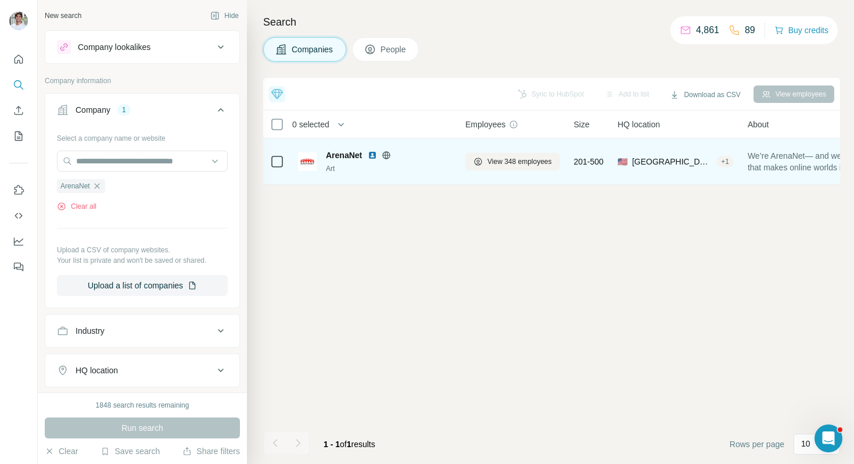
click at [373, 153] on img at bounding box center [372, 155] width 9 height 9
click at [496, 158] on span "View 348 employees" at bounding box center [520, 161] width 65 height 10
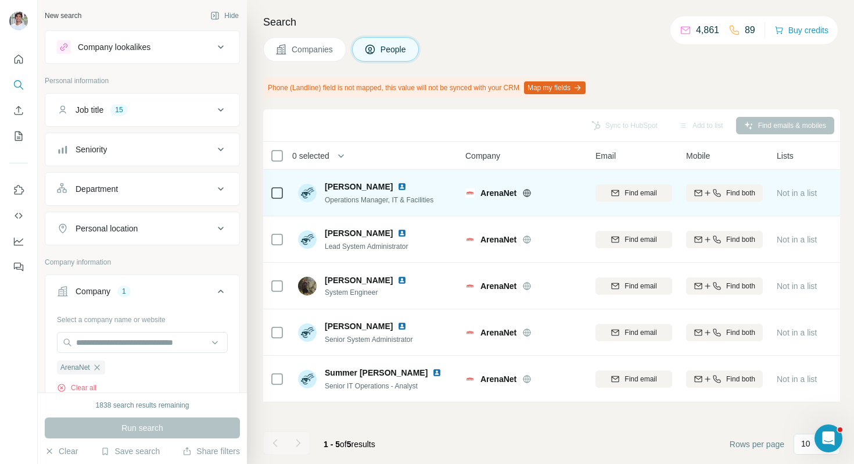
click at [398, 187] on img at bounding box center [402, 186] width 9 height 9
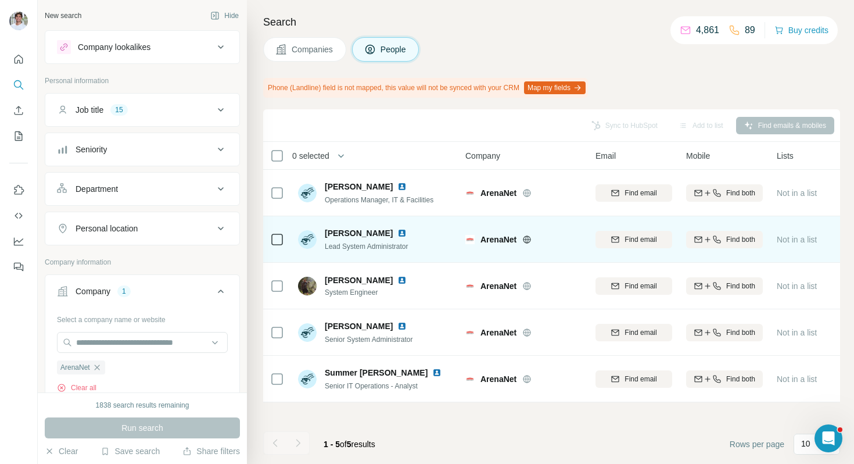
click at [398, 231] on img at bounding box center [402, 232] width 9 height 9
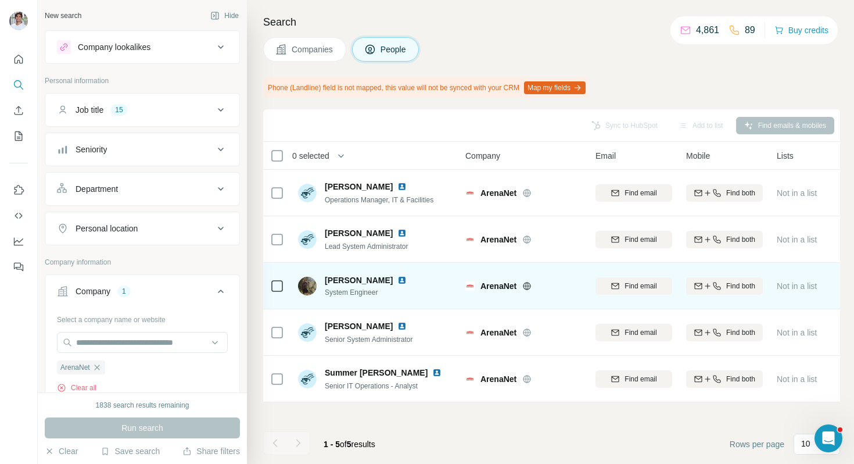
click at [398, 280] on img at bounding box center [402, 279] width 9 height 9
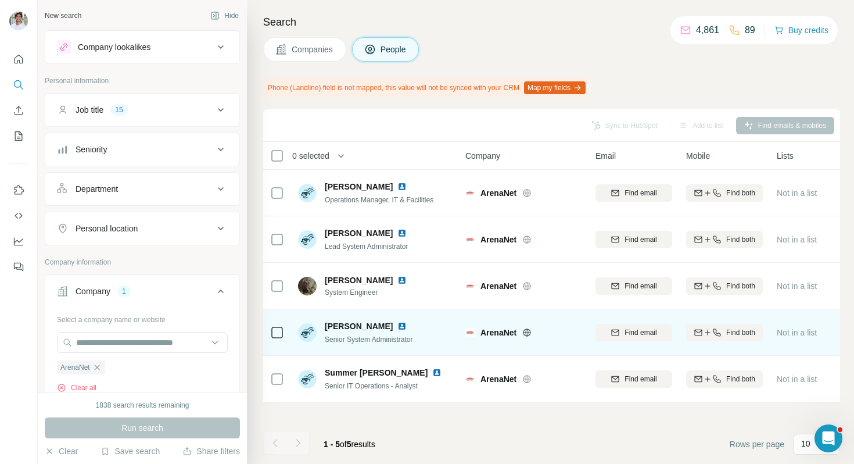
click at [398, 325] on img at bounding box center [402, 325] width 9 height 9
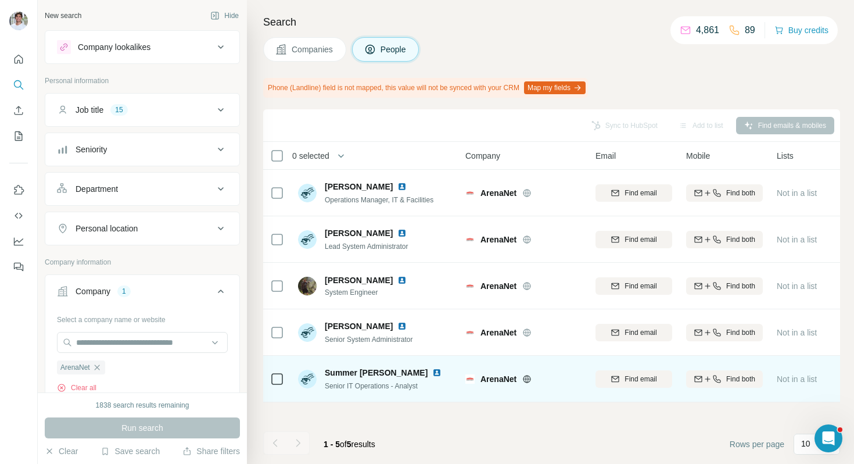
click at [432, 374] on img at bounding box center [436, 372] width 9 height 9
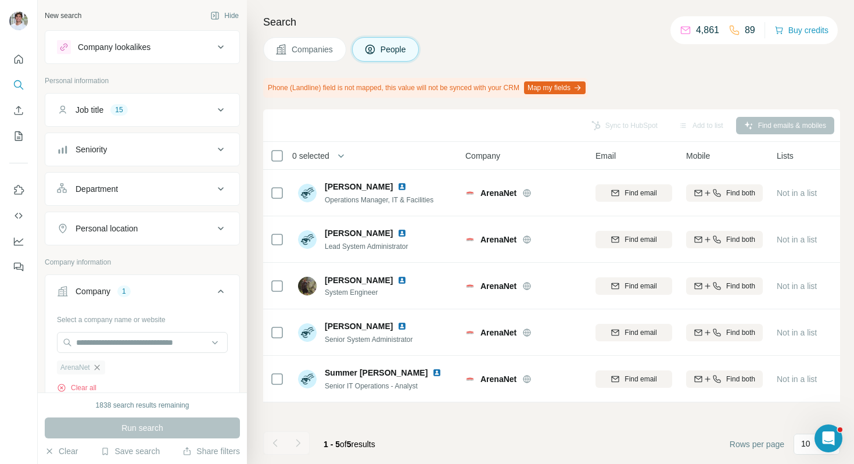
click at [98, 367] on icon "button" at bounding box center [96, 366] width 5 height 5
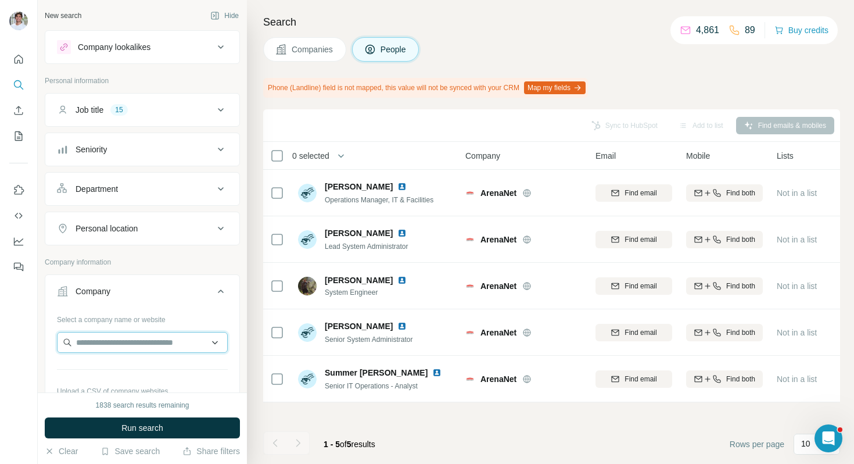
click at [111, 343] on input "text" at bounding box center [142, 342] width 171 height 21
paste input "*********"
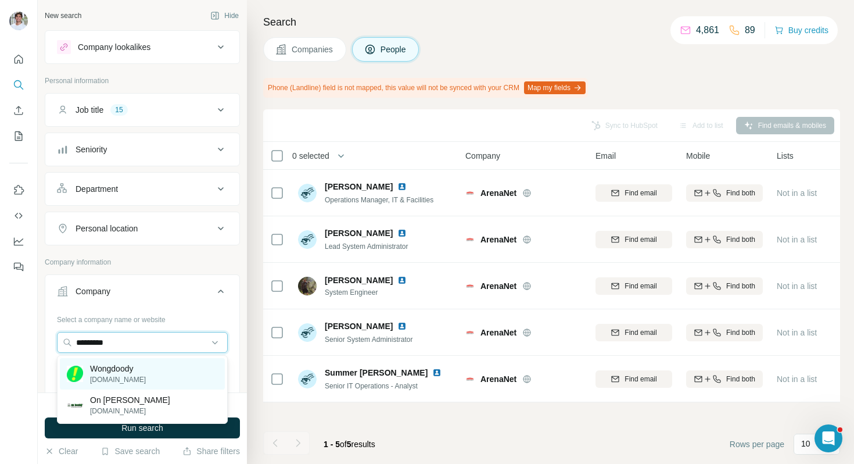
type input "*********"
click at [124, 367] on p "Wongdoody" at bounding box center [118, 369] width 56 height 12
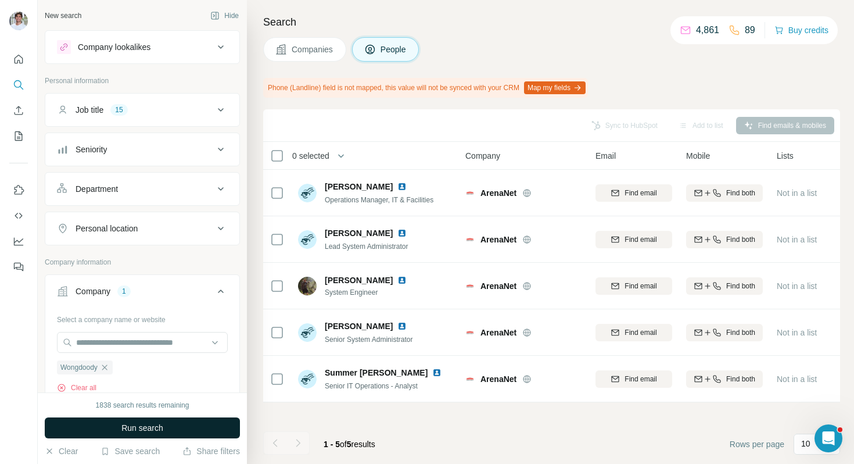
click at [124, 425] on span "Run search" at bounding box center [142, 428] width 42 height 12
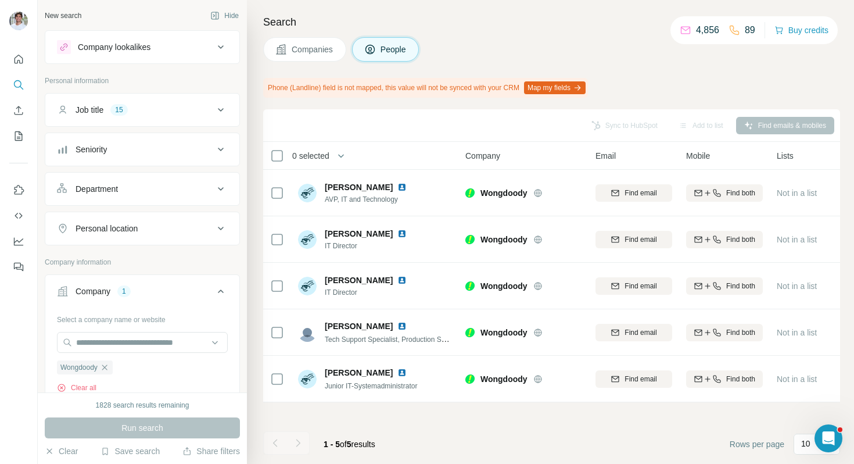
click at [321, 50] on span "Companies" at bounding box center [313, 50] width 42 height 12
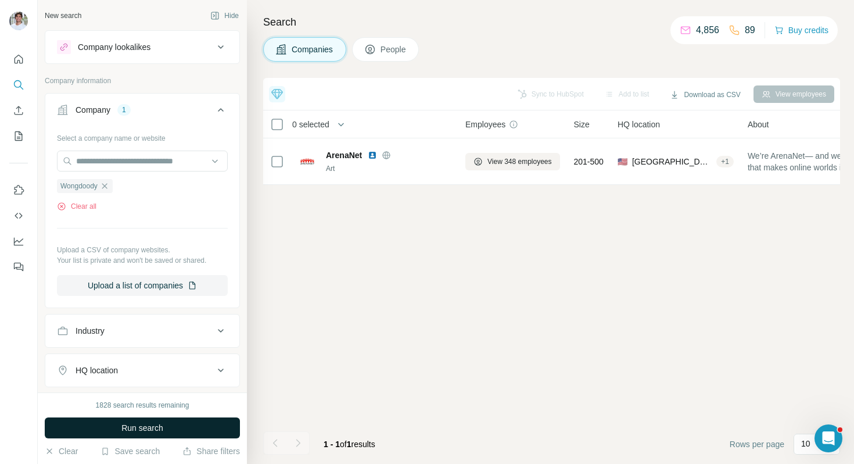
click at [171, 424] on button "Run search" at bounding box center [142, 427] width 195 height 21
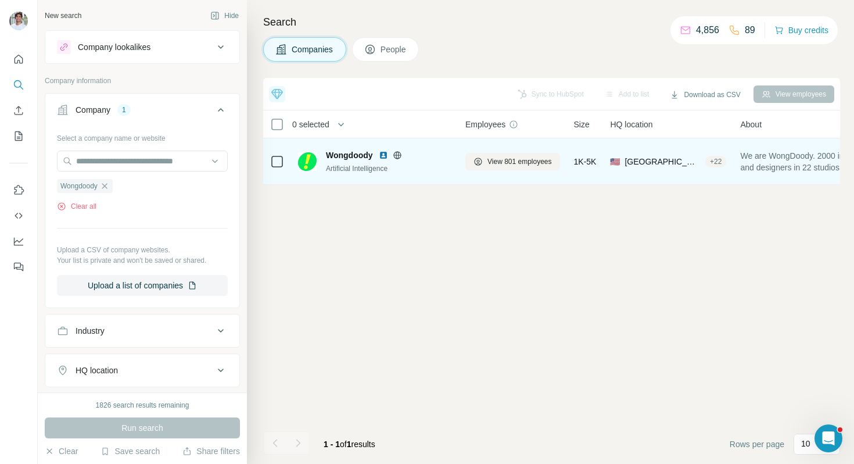
click at [383, 155] on img at bounding box center [383, 155] width 9 height 9
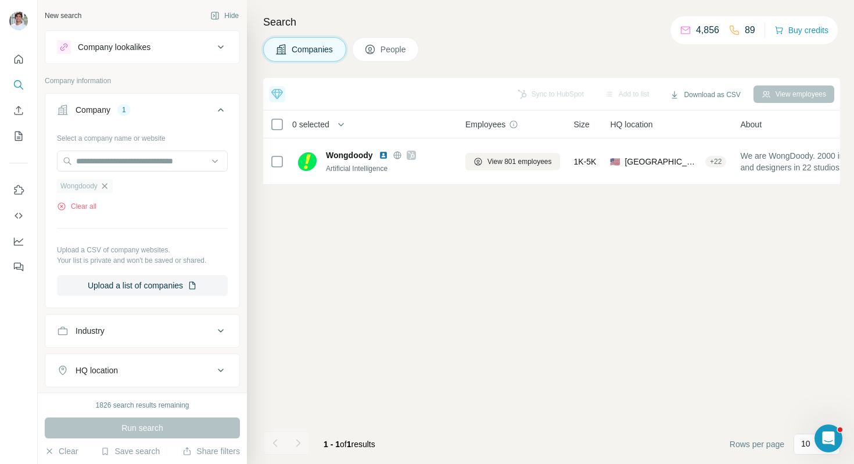
click at [106, 186] on icon "button" at bounding box center [104, 185] width 5 height 5
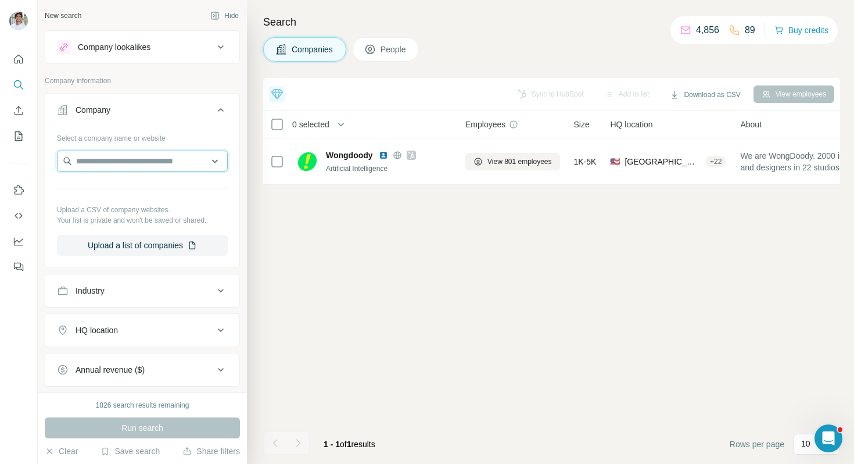
click at [117, 168] on input "text" at bounding box center [142, 161] width 171 height 21
paste input "******"
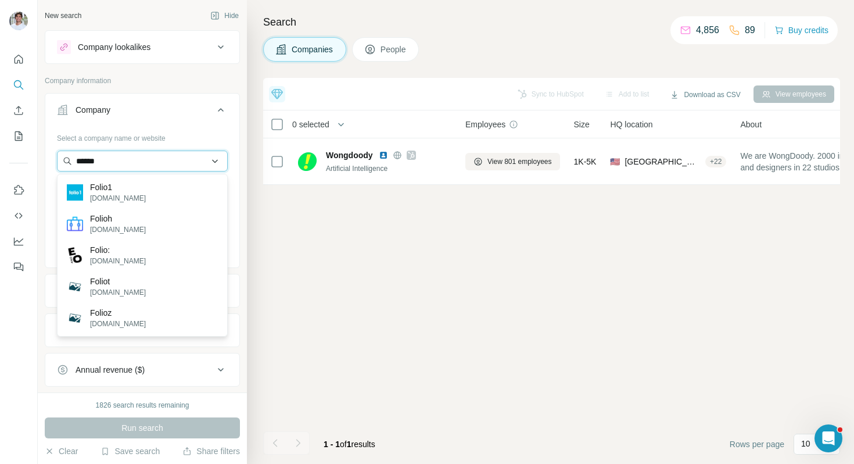
paste input "****"
type input "**********"
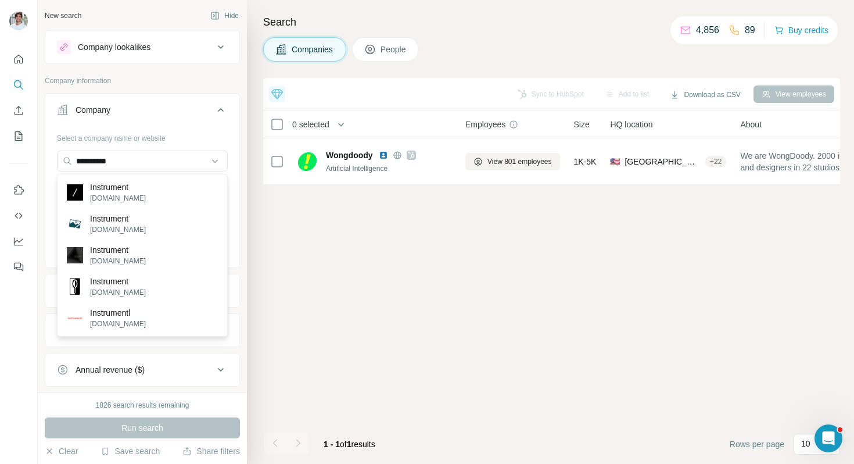
click at [189, 184] on div "Instrument instrument.com" at bounding box center [142, 192] width 165 height 31
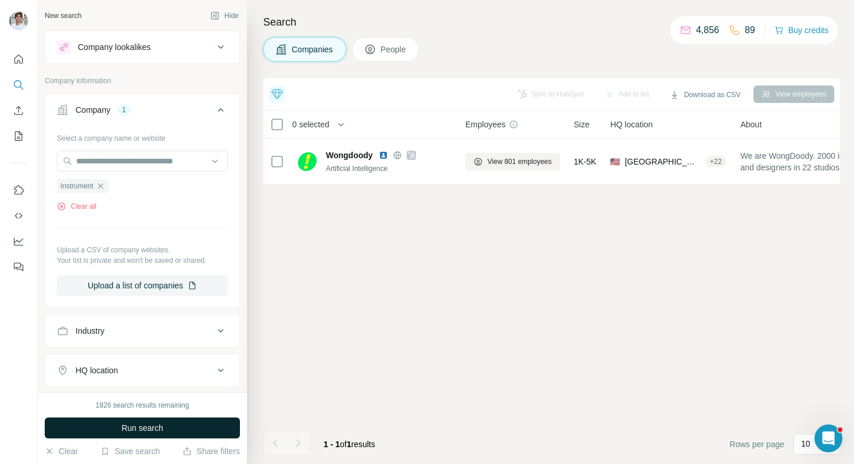
click at [183, 422] on button "Run search" at bounding box center [142, 427] width 195 height 21
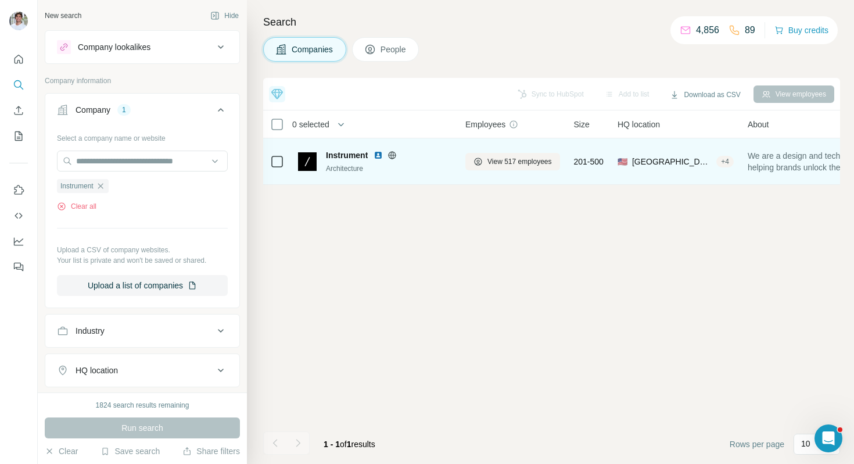
click at [380, 158] on img at bounding box center [378, 155] width 9 height 9
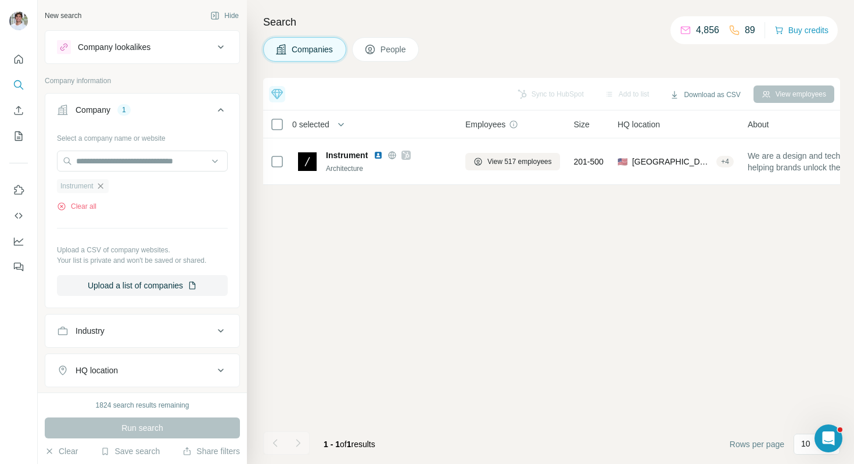
click at [101, 185] on icon "button" at bounding box center [100, 185] width 9 height 9
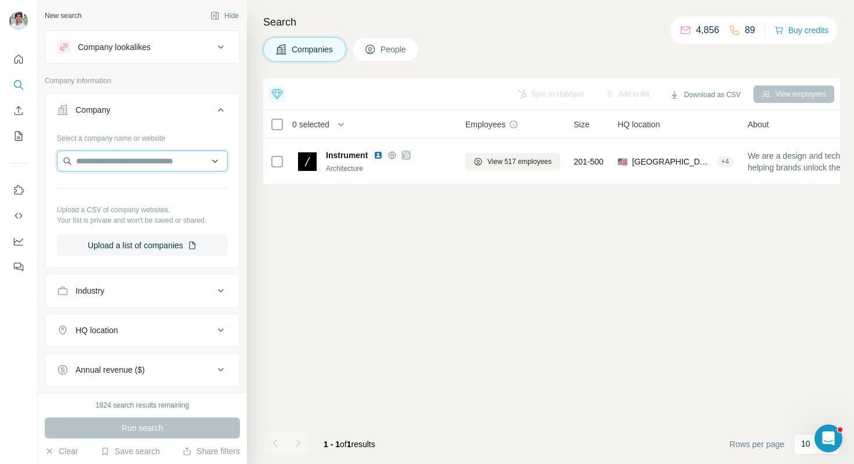
click at [124, 155] on input "text" at bounding box center [142, 161] width 171 height 21
paste input "**********"
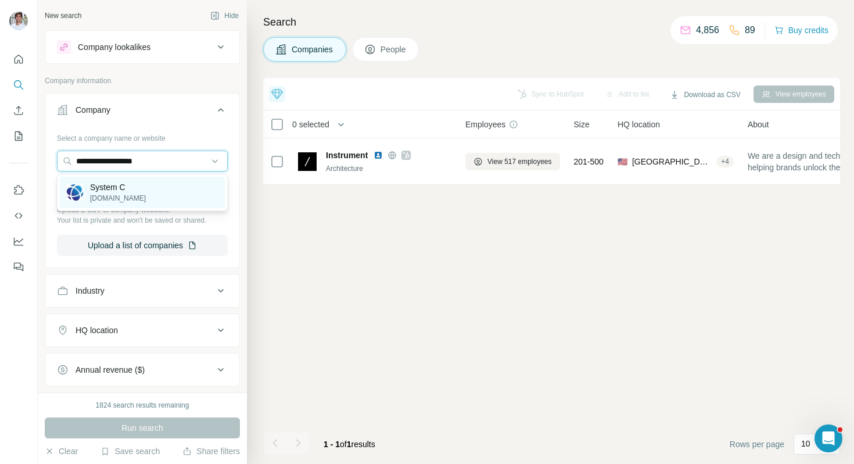
type input "**********"
click at [126, 191] on p "System C" at bounding box center [118, 187] width 56 height 12
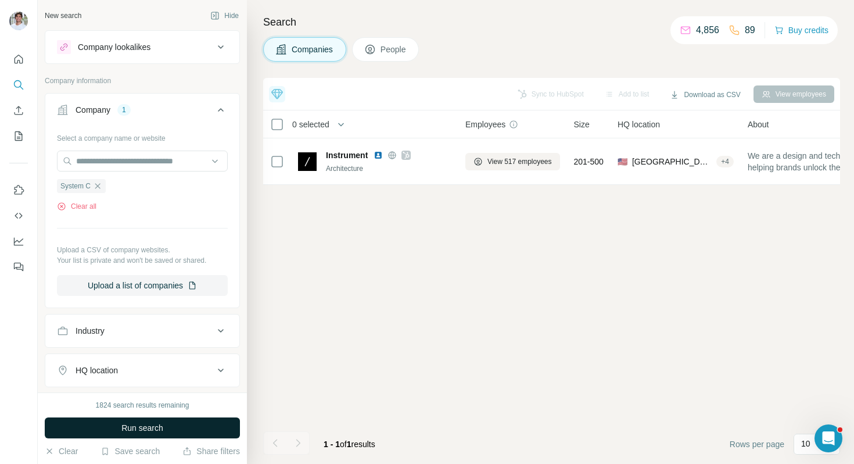
click at [135, 426] on span "Run search" at bounding box center [142, 428] width 42 height 12
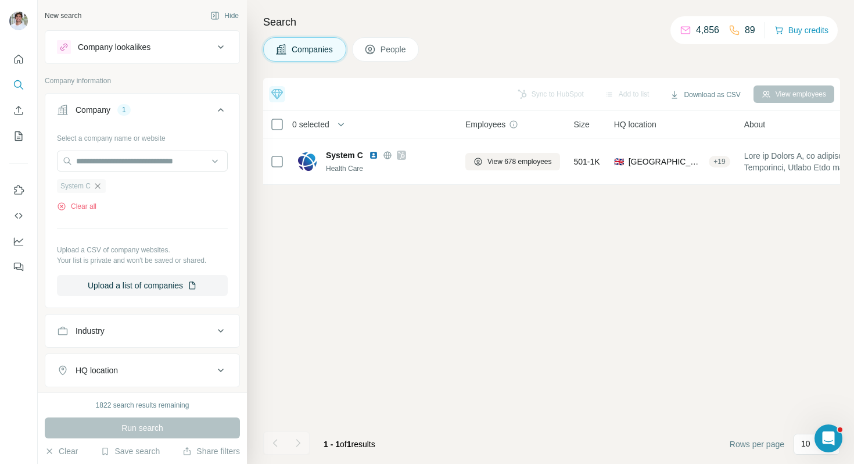
click at [99, 186] on icon "button" at bounding box center [97, 185] width 5 height 5
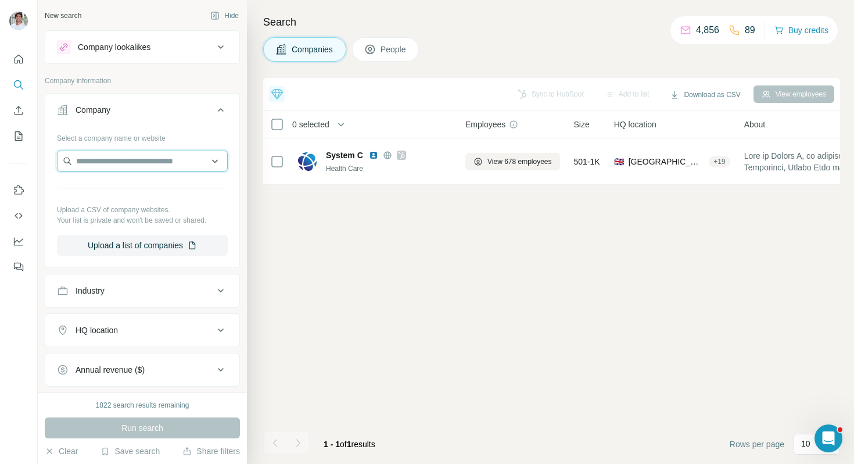
click at [116, 164] on input "text" at bounding box center [142, 161] width 171 height 21
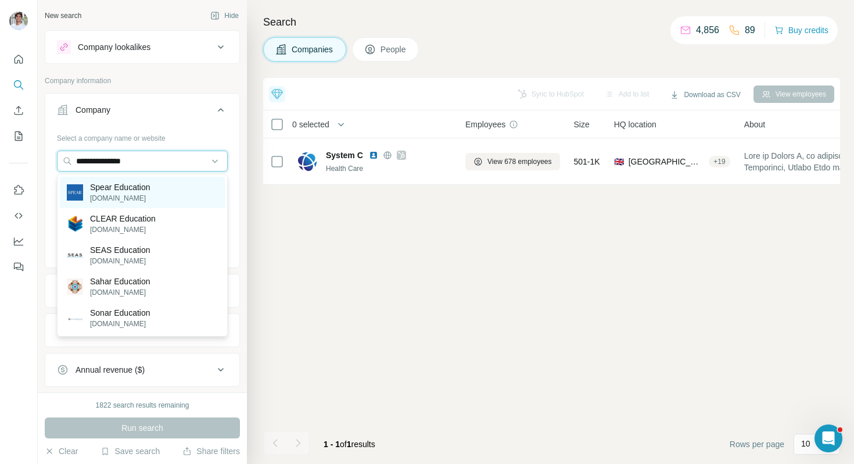
type input "**********"
click at [119, 181] on div "Spear Education speareducation.com" at bounding box center [142, 192] width 165 height 31
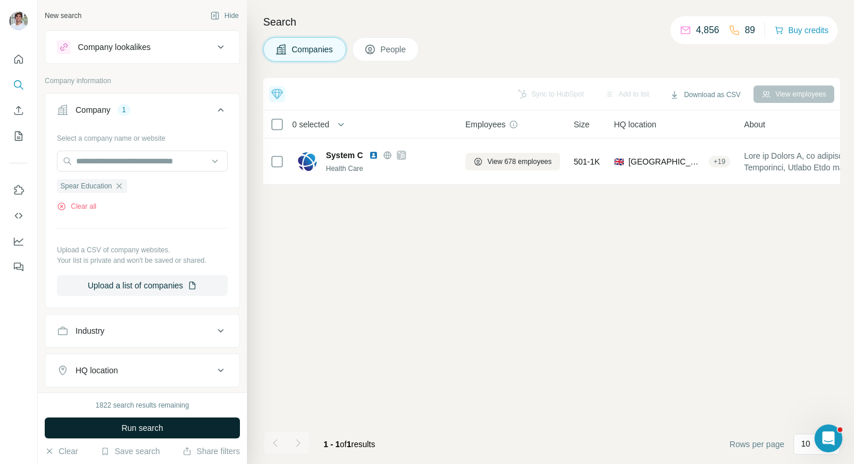
click at [114, 434] on button "Run search" at bounding box center [142, 427] width 195 height 21
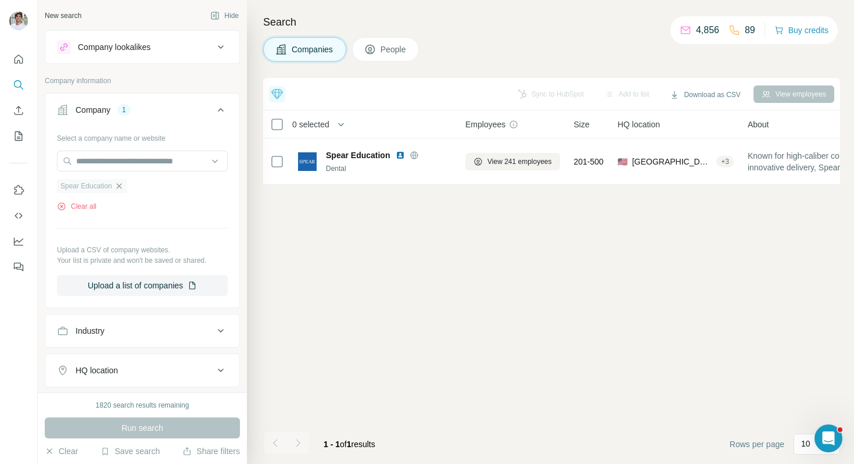
click at [118, 184] on icon "button" at bounding box center [118, 185] width 9 height 9
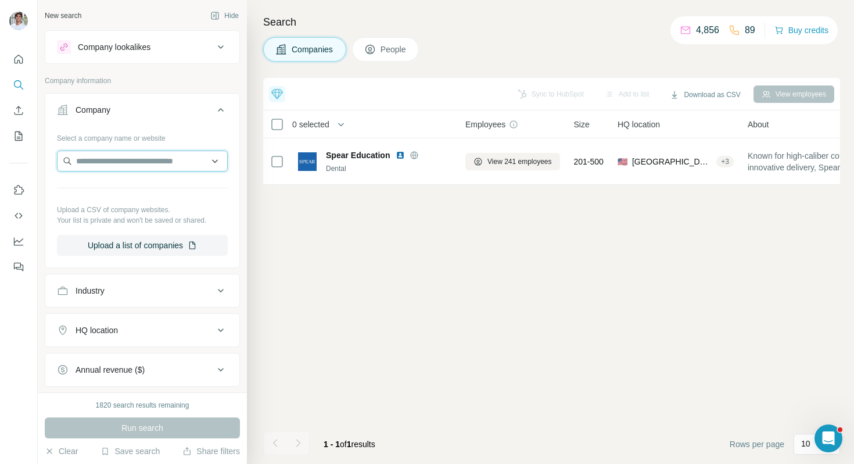
click at [128, 163] on input "text" at bounding box center [142, 161] width 171 height 21
paste input "****"
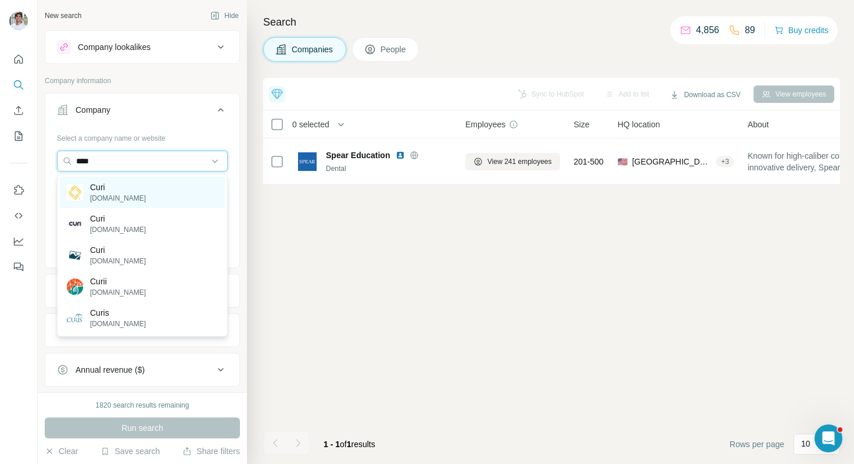
type input "****"
click at [124, 190] on div "Curi curi.com" at bounding box center [142, 192] width 165 height 31
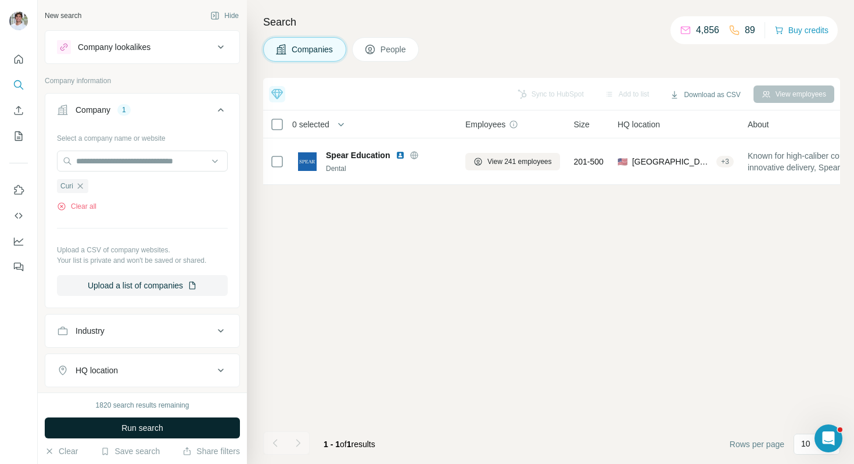
click at [133, 421] on button "Run search" at bounding box center [142, 427] width 195 height 21
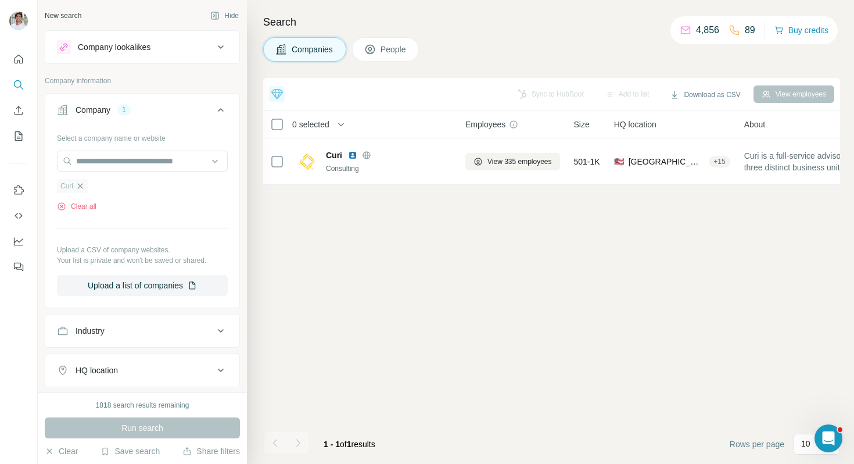
click at [83, 188] on icon "button" at bounding box center [80, 185] width 5 height 5
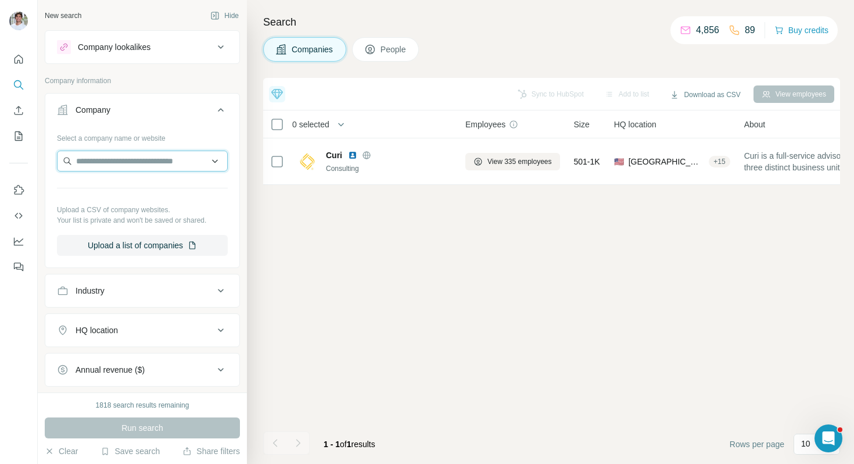
click at [105, 160] on input "text" at bounding box center [142, 161] width 171 height 21
paste input "**********"
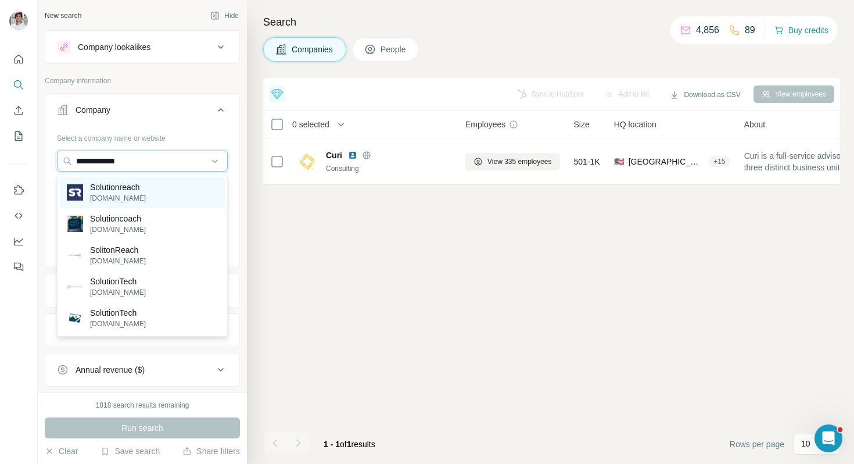
type input "**********"
click at [157, 194] on div "Solutionreach solutionreach.com" at bounding box center [142, 192] width 165 height 31
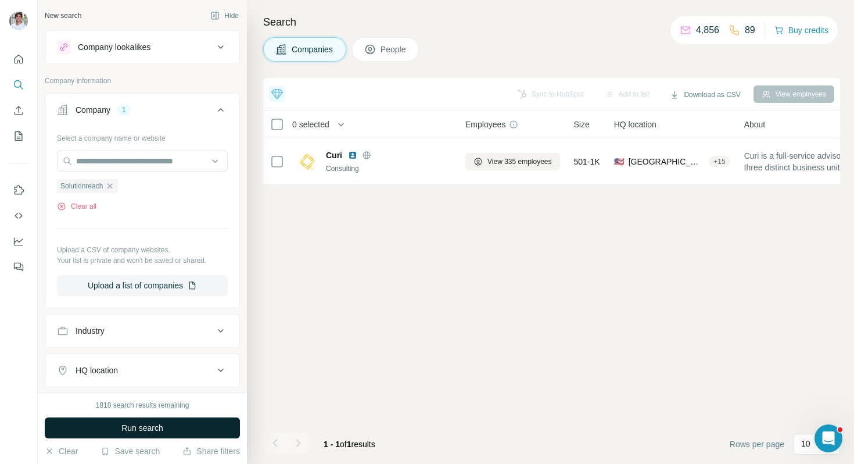
click at [137, 424] on span "Run search" at bounding box center [142, 428] width 42 height 12
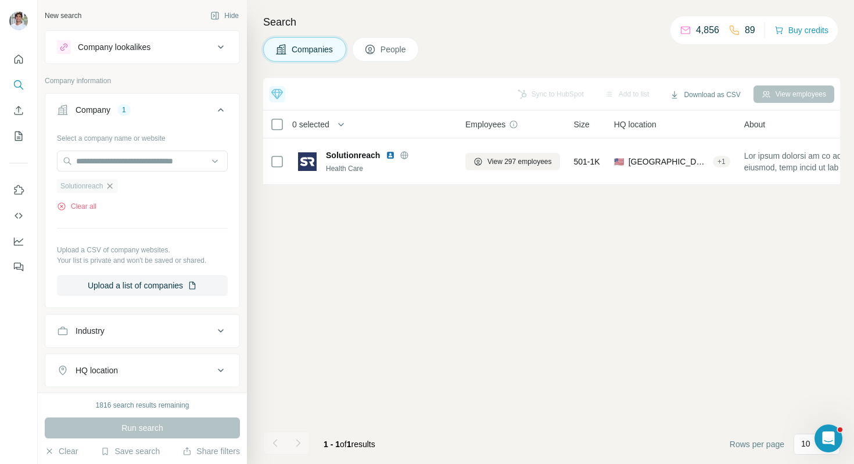
click at [113, 185] on icon "button" at bounding box center [110, 185] width 5 height 5
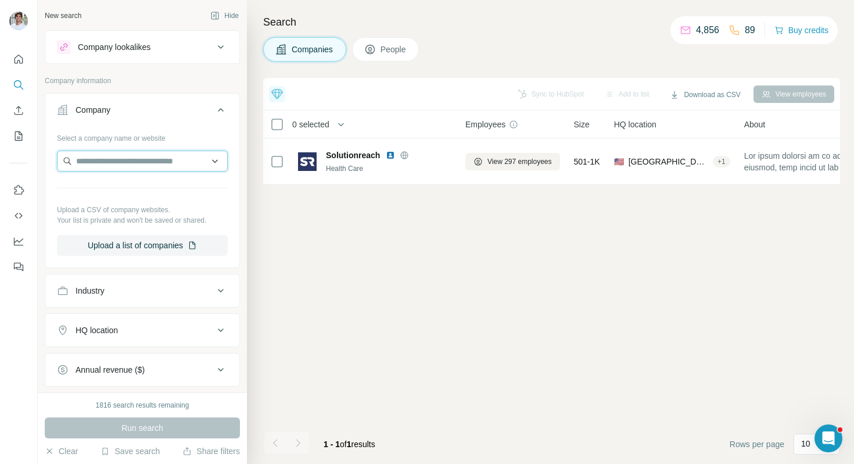
click at [113, 156] on input "text" at bounding box center [142, 161] width 171 height 21
paste input "**********"
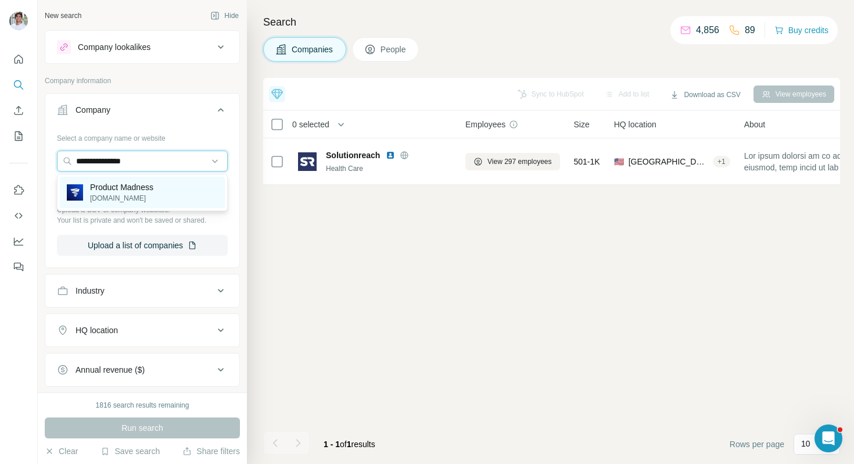
type input "**********"
click at [116, 181] on p "Product Madness" at bounding box center [121, 187] width 63 height 12
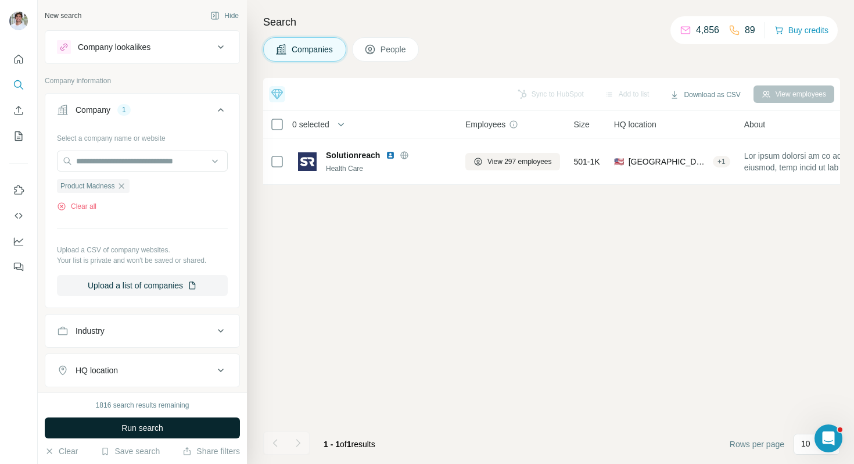
click at [128, 418] on button "Run search" at bounding box center [142, 427] width 195 height 21
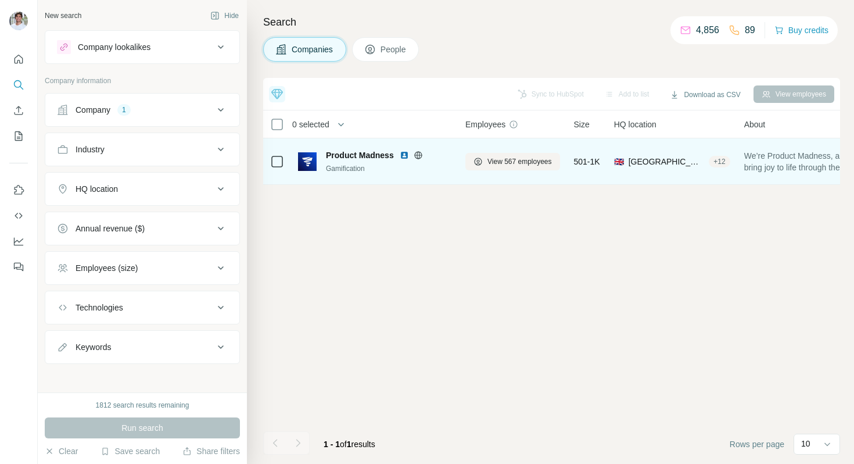
click at [403, 156] on img at bounding box center [404, 155] width 9 height 9
click at [507, 162] on span "View 567 employees" at bounding box center [520, 161] width 65 height 10
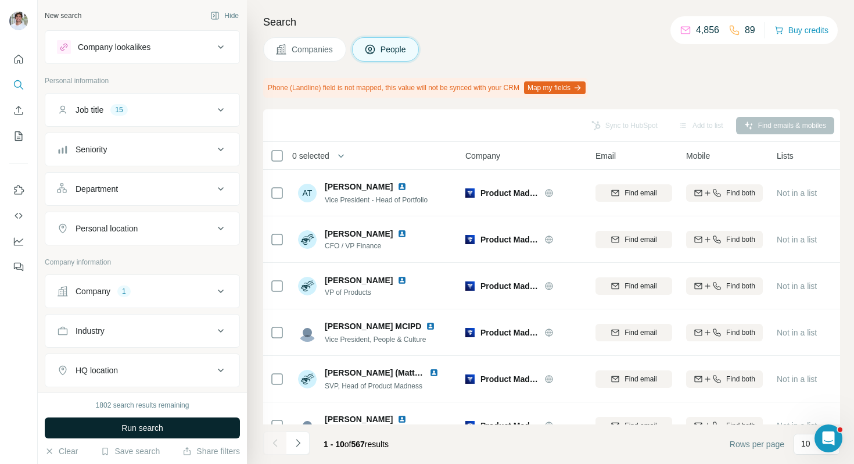
click at [194, 423] on button "Run search" at bounding box center [142, 427] width 195 height 21
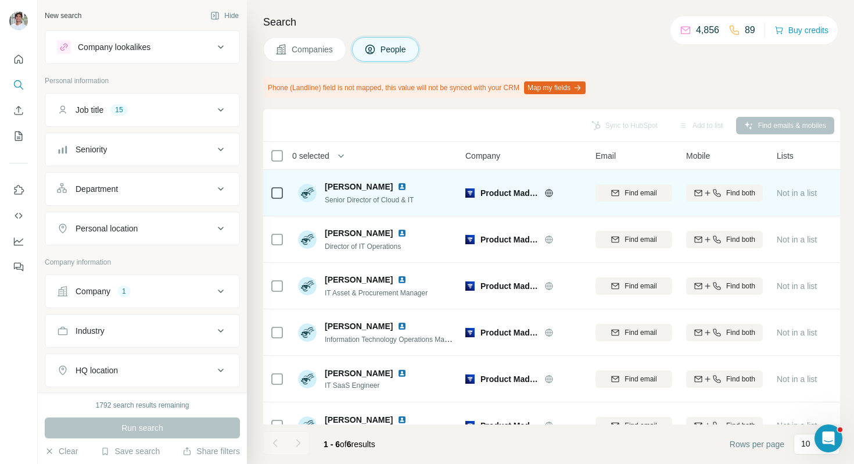
click at [398, 184] on img at bounding box center [402, 186] width 9 height 9
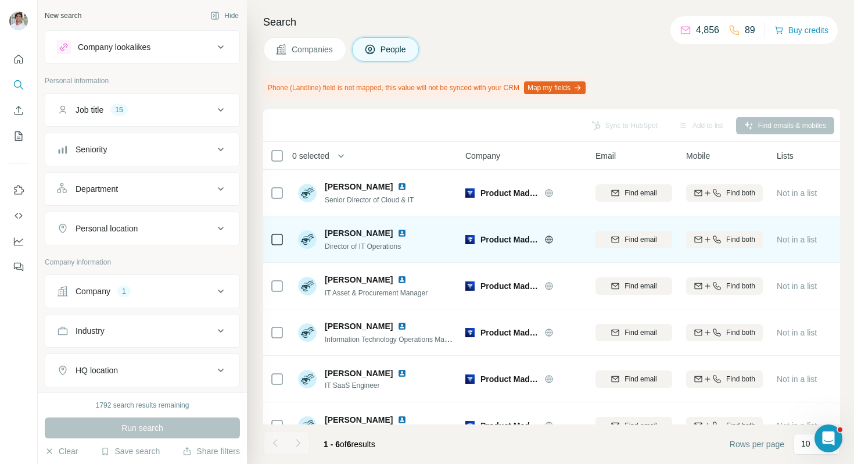
click at [404, 232] on img at bounding box center [402, 232] width 9 height 9
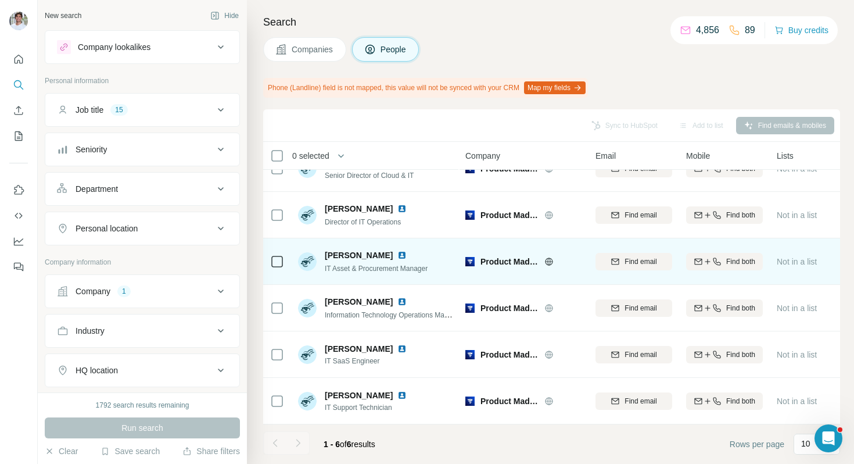
click at [407, 252] on img at bounding box center [402, 254] width 9 height 9
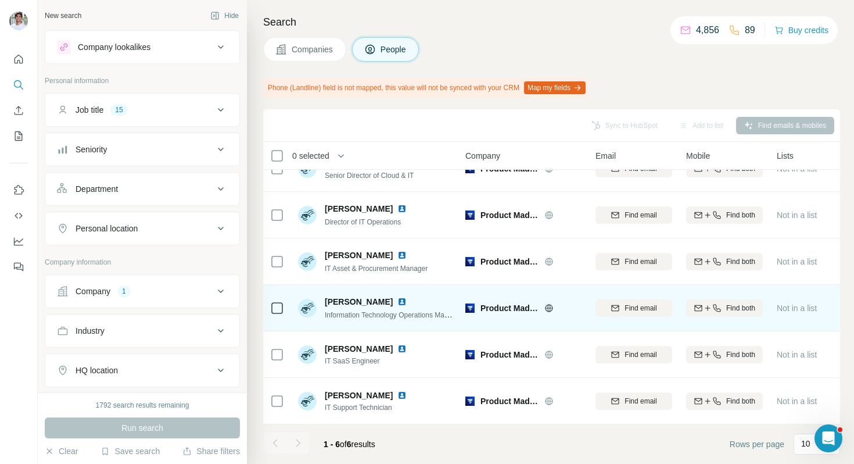
drag, startPoint x: 407, startPoint y: 302, endPoint x: 406, endPoint y: 309, distance: 6.5
click at [407, 303] on img at bounding box center [402, 301] width 9 height 9
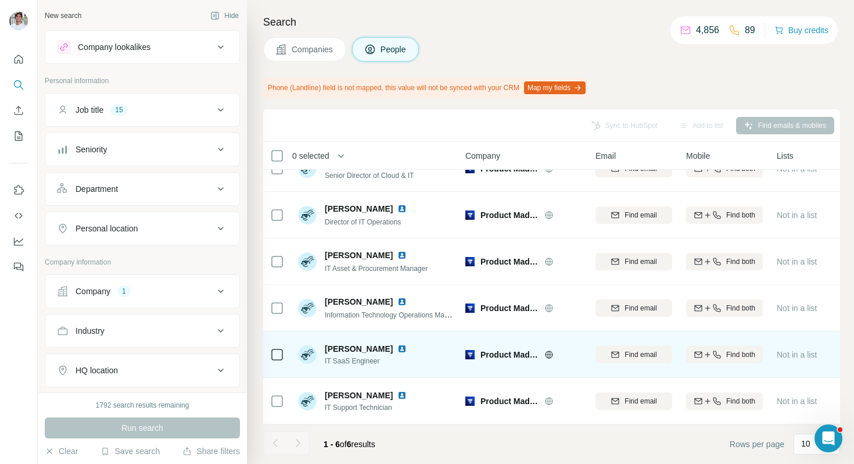
click at [398, 349] on img at bounding box center [402, 348] width 9 height 9
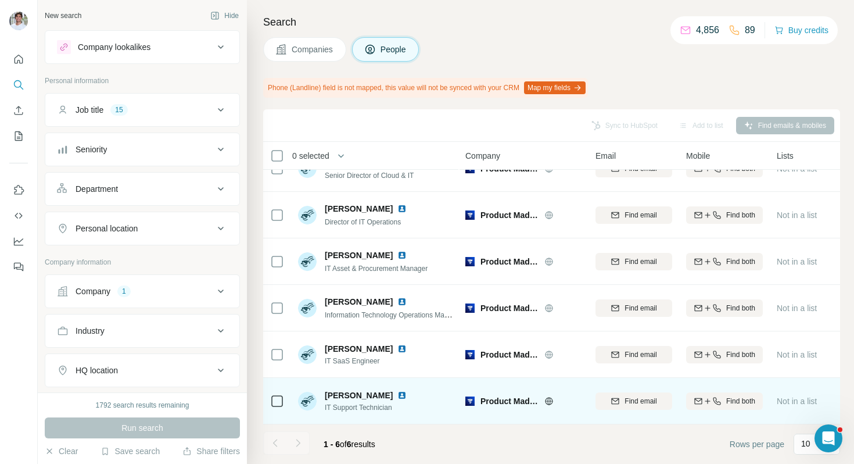
click at [398, 395] on img at bounding box center [402, 395] width 9 height 9
